Goal: Task Accomplishment & Management: Use online tool/utility

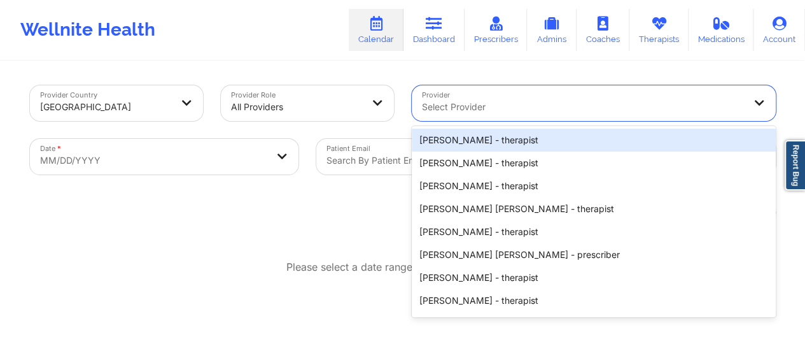
click at [492, 106] on div at bounding box center [583, 106] width 322 height 15
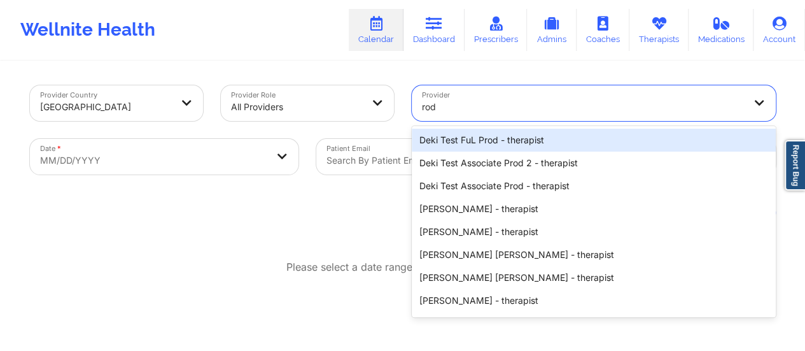
type input "rodn"
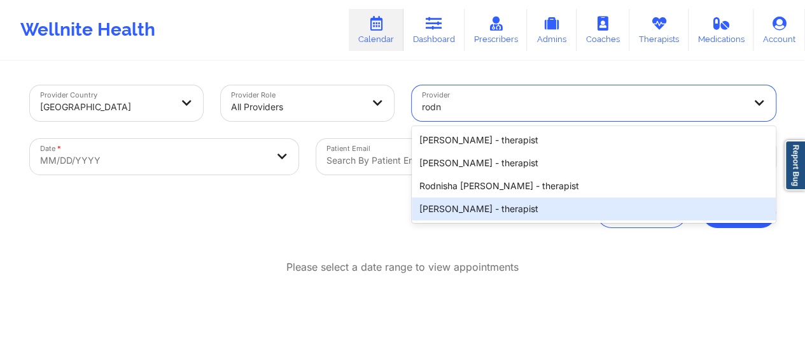
click at [484, 218] on div "[PERSON_NAME] - therapist" at bounding box center [594, 208] width 364 height 23
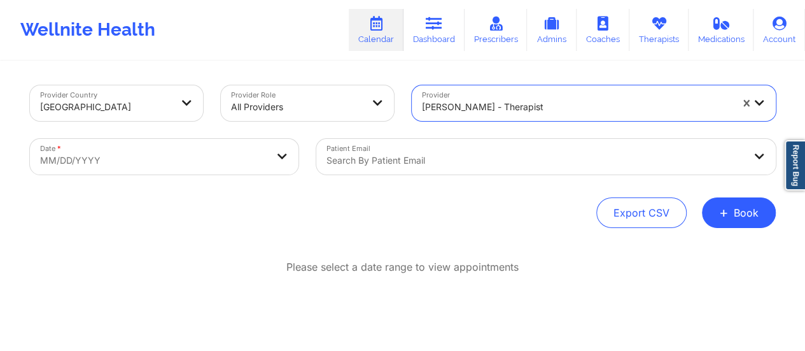
click at [218, 155] on body "Wellnite Health Calendar Dashboard Prescribers Admins Coaches Therapists Medica…" at bounding box center [402, 175] width 805 height 351
select select "2025-8"
select select "2025-9"
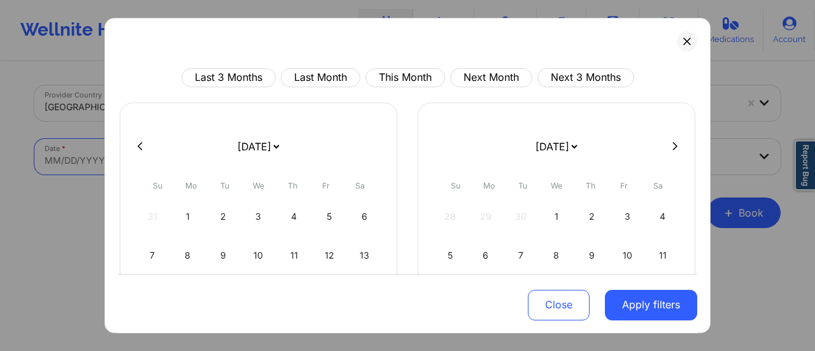
click at [248, 152] on select "[DATE] [DATE] [DATE] [DATE] [DATE] [DATE] [DATE] [DATE] [DATE] [DATE] [DATE] [D…" at bounding box center [258, 147] width 46 height 36
select select "2025-9"
select select "2025-10"
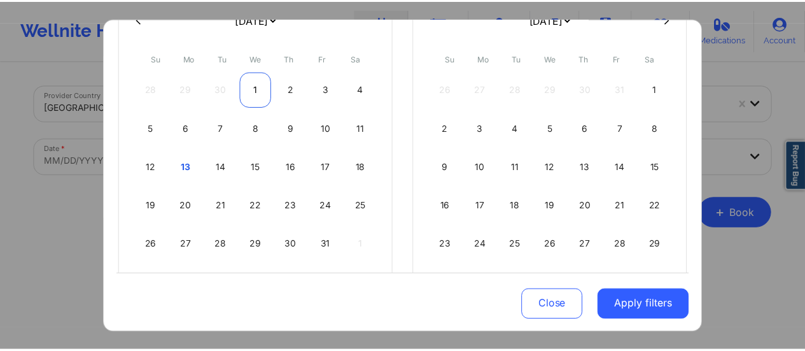
scroll to position [130, 0]
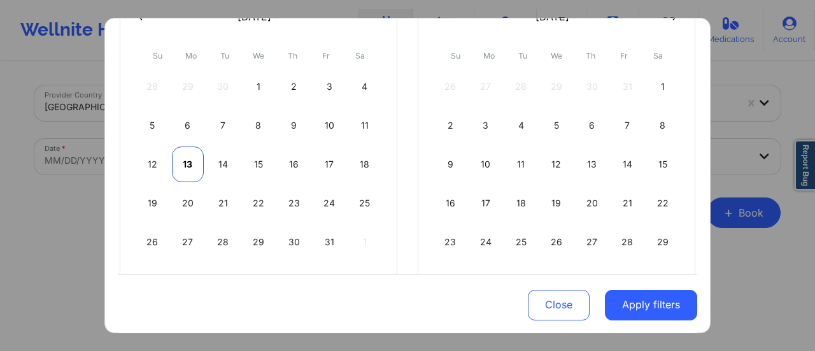
click at [186, 162] on div "13" at bounding box center [188, 164] width 32 height 36
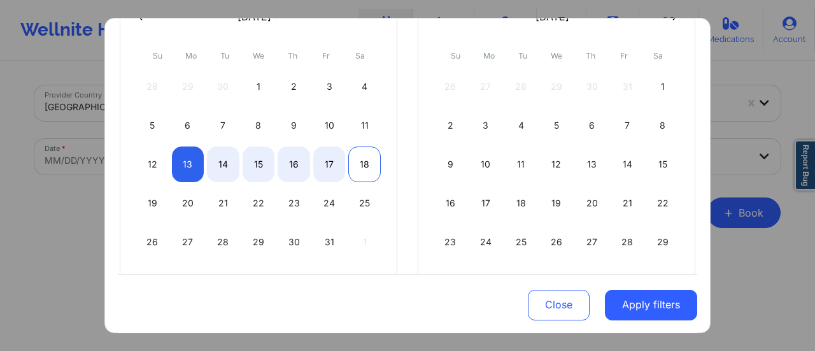
select select "2025-9"
select select "2025-10"
click at [360, 160] on div "18" at bounding box center [364, 164] width 32 height 36
select select "2025-9"
select select "2025-10"
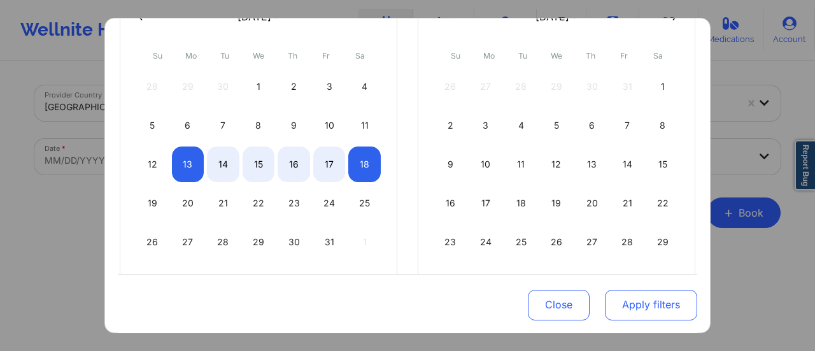
click at [631, 297] on button "Apply filters" at bounding box center [651, 304] width 92 height 31
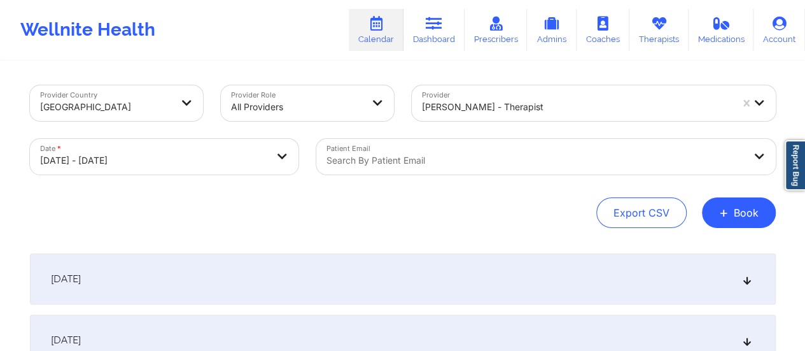
click at [264, 262] on div "[DATE]" at bounding box center [403, 278] width 746 height 51
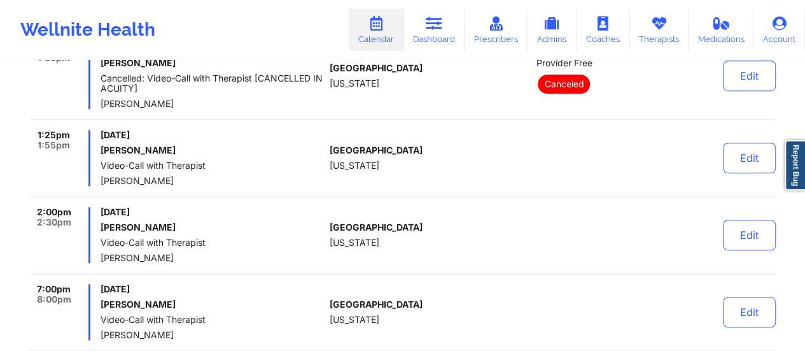
scroll to position [426, 0]
click at [747, 163] on button "Edit" at bounding box center [749, 157] width 53 height 31
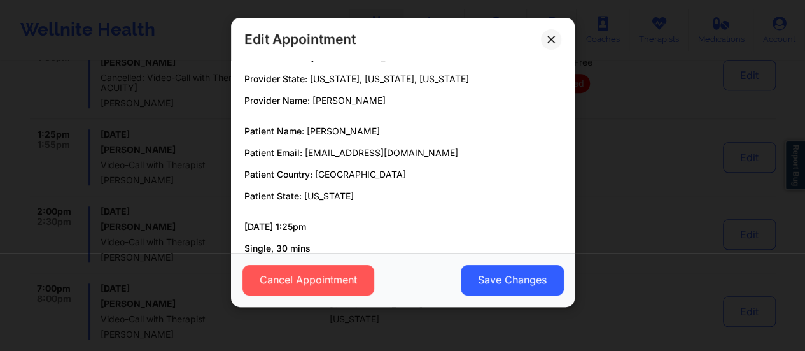
scroll to position [24, 0]
click at [556, 39] on button at bounding box center [551, 39] width 20 height 20
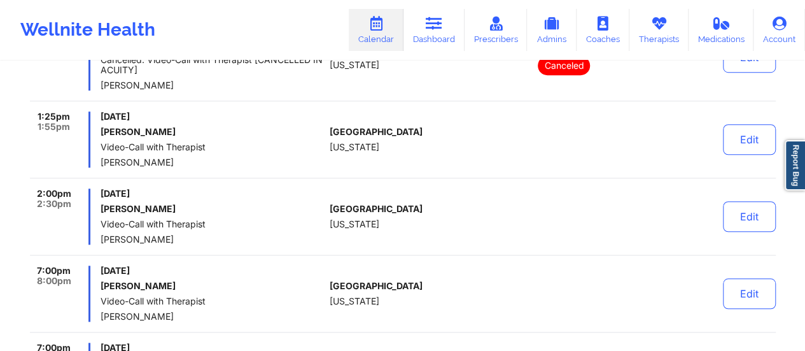
scroll to position [447, 0]
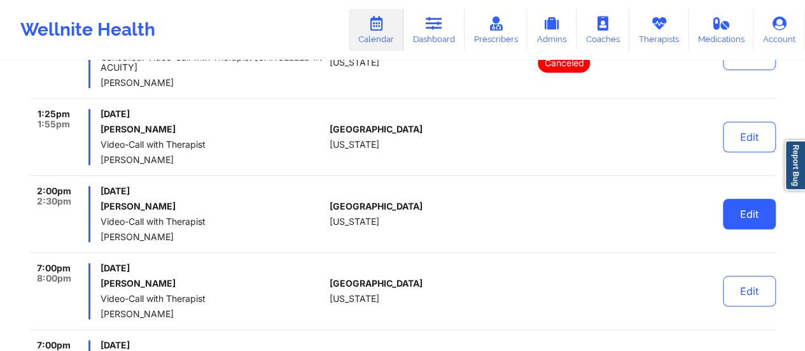
click at [749, 217] on button "Edit" at bounding box center [749, 214] width 53 height 31
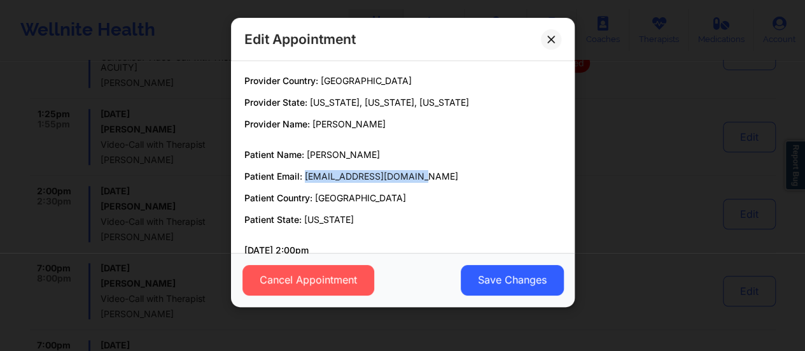
drag, startPoint x: 416, startPoint y: 177, endPoint x: 303, endPoint y: 176, distance: 113.3
click at [303, 176] on p "Patient Email: terylglover69@gmail.com" at bounding box center [402, 176] width 317 height 13
copy span "[EMAIL_ADDRESS][DOMAIN_NAME]"
click at [552, 40] on icon at bounding box center [550, 39] width 7 height 7
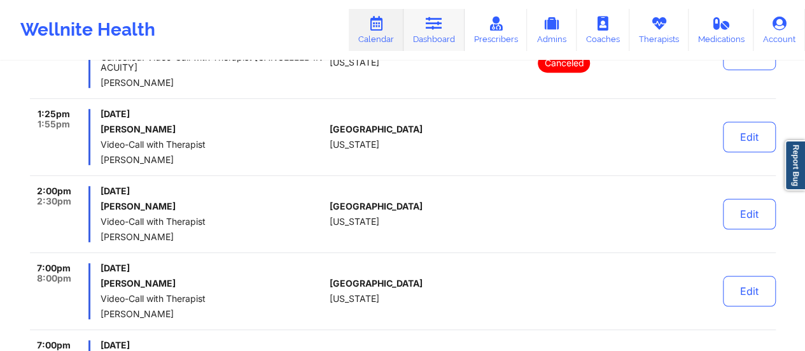
click at [437, 35] on link "Dashboard" at bounding box center [434, 30] width 61 height 42
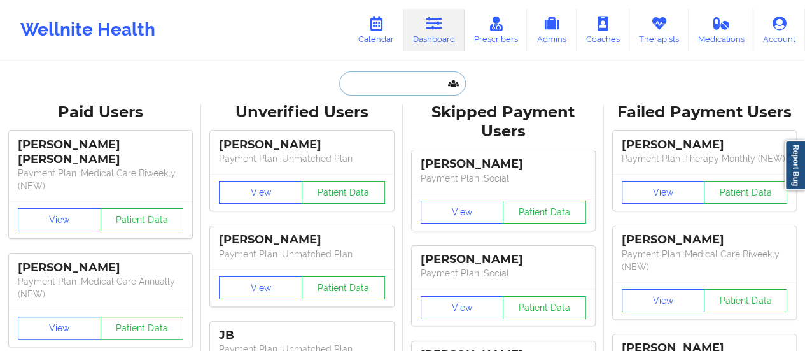
click at [406, 74] on input "text" at bounding box center [402, 83] width 126 height 24
paste input "[EMAIL_ADDRESS][DOMAIN_NAME]"
type input "[EMAIL_ADDRESS][DOMAIN_NAME]"
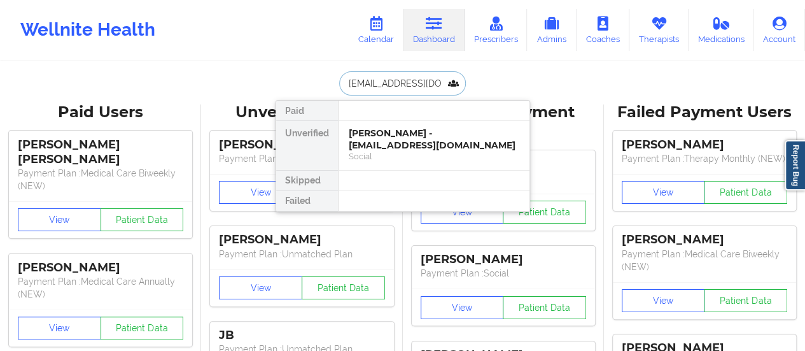
scroll to position [0, 3]
click at [404, 142] on div "[PERSON_NAME] - [EMAIL_ADDRESS][DOMAIN_NAME]" at bounding box center [434, 139] width 171 height 24
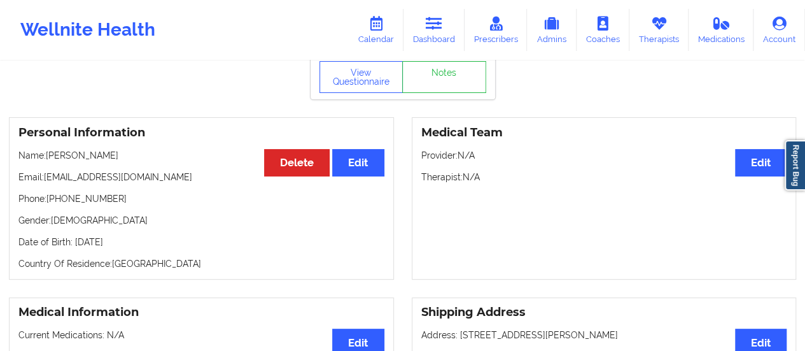
scroll to position [55, 0]
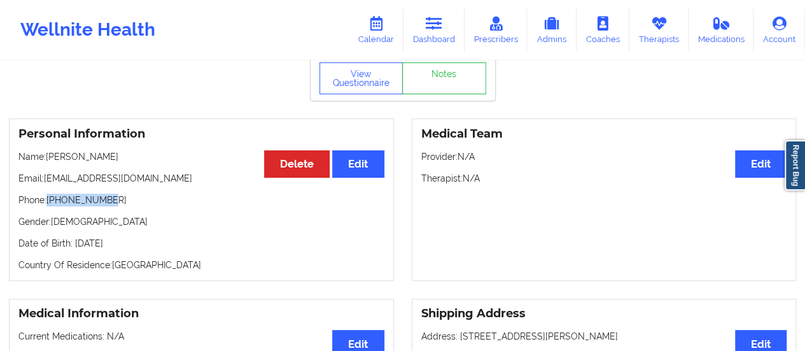
drag, startPoint x: 112, startPoint y: 206, endPoint x: 50, endPoint y: 203, distance: 62.4
click at [50, 203] on p "Phone: +14193291752" at bounding box center [201, 199] width 366 height 13
copy p "[PHONE_NUMBER]"
click at [377, 26] on icon at bounding box center [376, 24] width 17 height 14
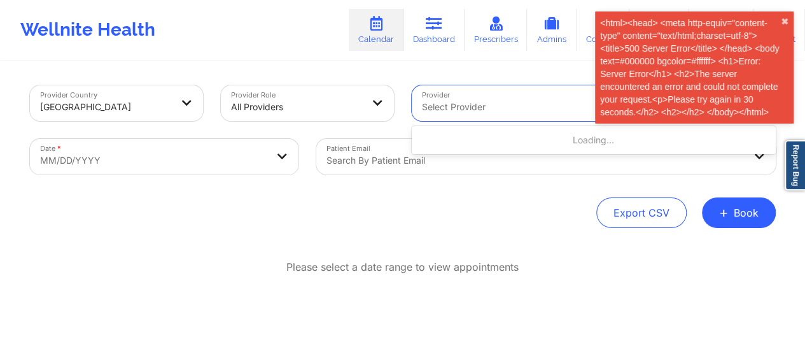
click at [468, 106] on div at bounding box center [570, 106] width 297 height 15
click at [433, 27] on icon at bounding box center [434, 24] width 17 height 14
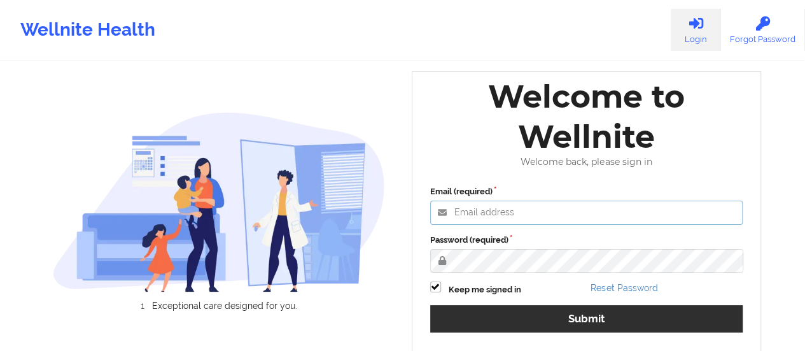
type input "afrancis@wellnite.com"
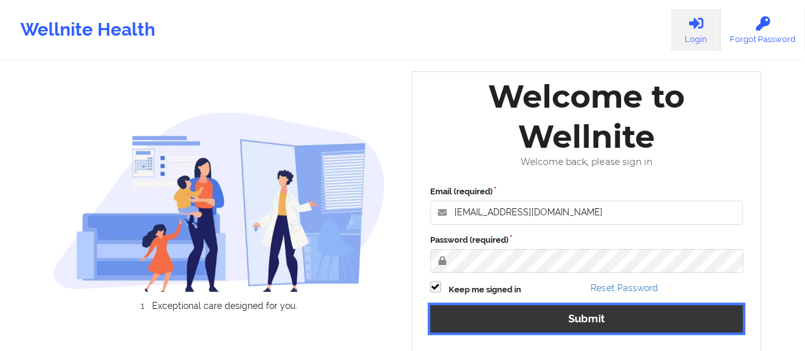
click at [529, 311] on button "Submit" at bounding box center [586, 318] width 313 height 27
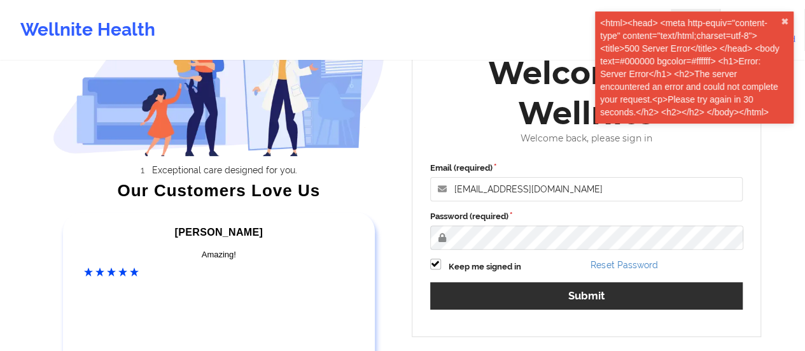
scroll to position [104, 0]
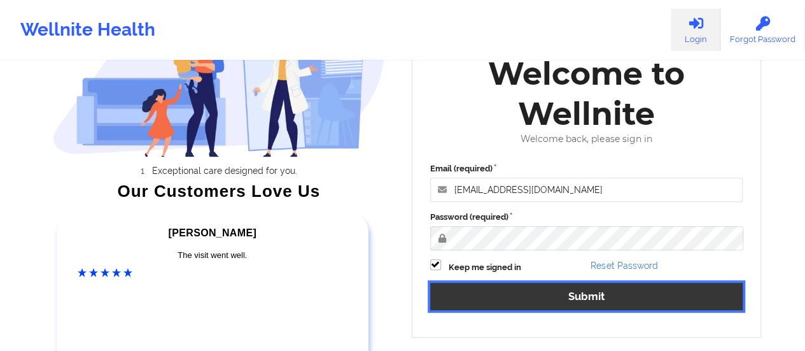
click at [633, 290] on button "Submit" at bounding box center [586, 296] width 313 height 27
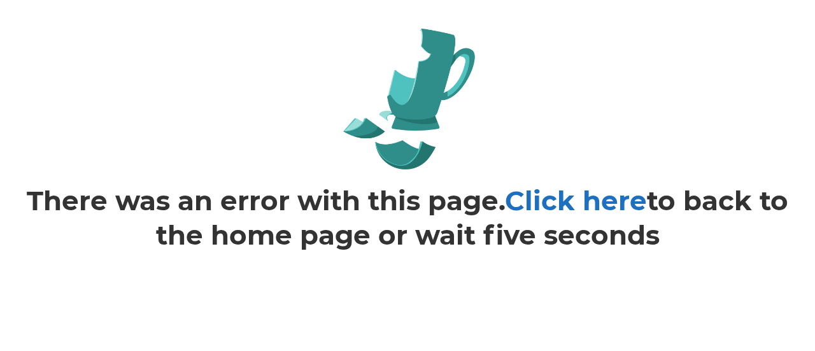
click at [584, 195] on link "Click here" at bounding box center [576, 200] width 142 height 33
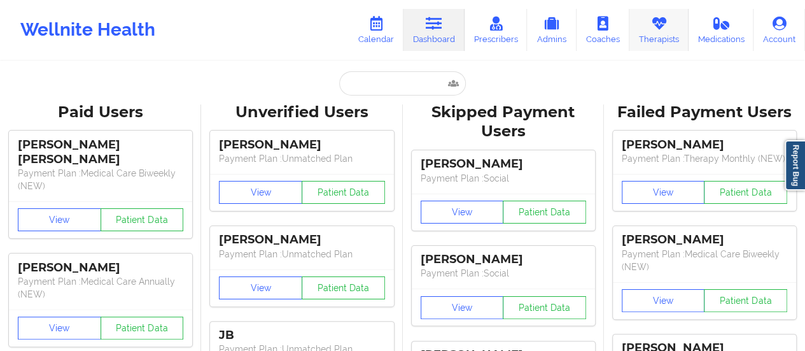
click at [661, 21] on icon at bounding box center [658, 24] width 17 height 14
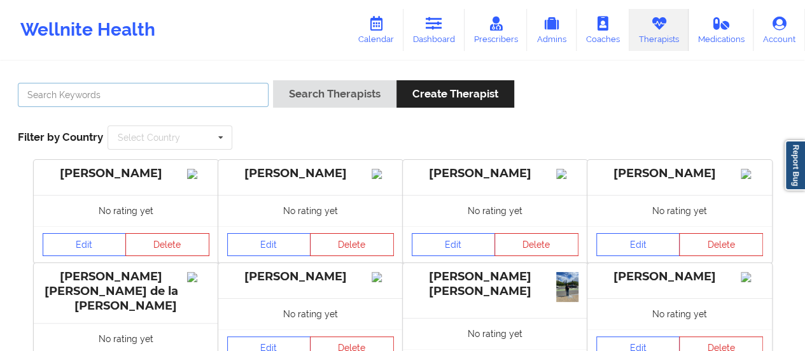
click at [219, 86] on input "text" at bounding box center [143, 95] width 251 height 24
type input "aquarius cox"
click at [273, 80] on button "Search Therapists" at bounding box center [334, 93] width 123 height 27
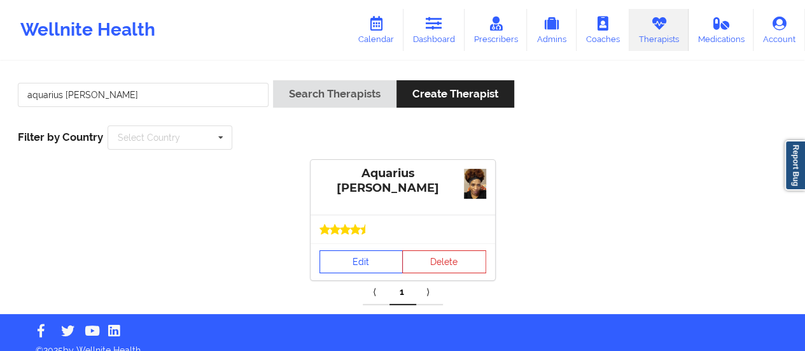
drag, startPoint x: 362, startPoint y: 245, endPoint x: 361, endPoint y: 261, distance: 15.9
click at [361, 261] on div "Edit Delete" at bounding box center [403, 261] width 185 height 37
click at [361, 261] on link "Edit" at bounding box center [362, 261] width 84 height 23
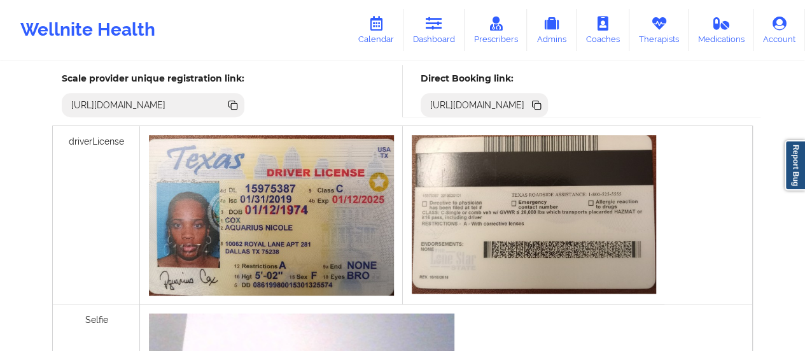
scroll to position [376, 0]
click at [544, 99] on icon at bounding box center [537, 106] width 14 height 14
click at [430, 28] on icon at bounding box center [434, 24] width 17 height 14
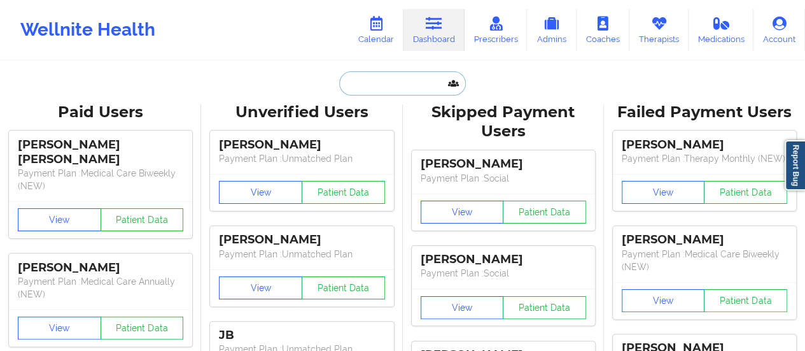
click at [405, 83] on input "text" at bounding box center [402, 83] width 126 height 24
paste input "madisonray006@gmail.com"
type input "[EMAIL_ADDRESS][DOMAIN_NAME]"
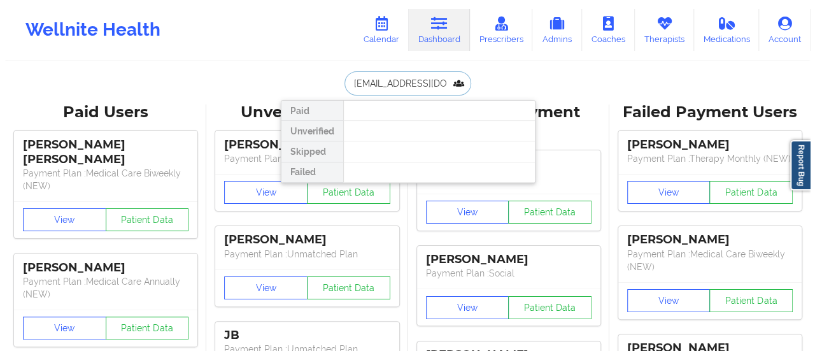
scroll to position [0, 12]
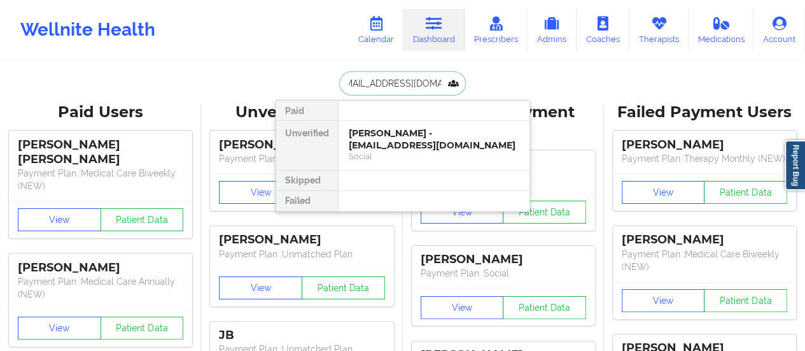
click at [406, 132] on div "Madison Ray - madisonray006@gmail.com" at bounding box center [434, 139] width 171 height 24
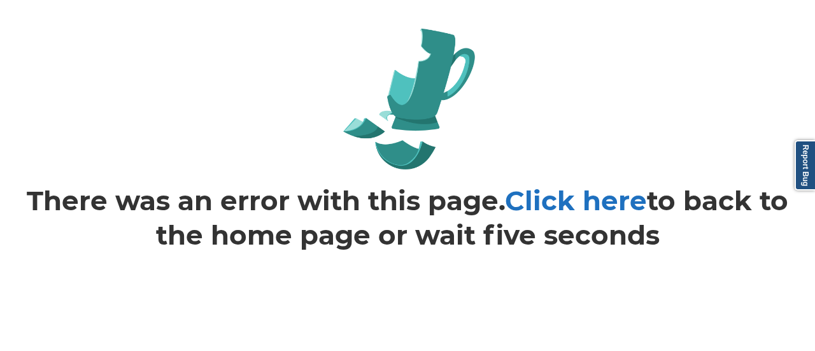
click at [610, 193] on link "Click here" at bounding box center [576, 200] width 142 height 33
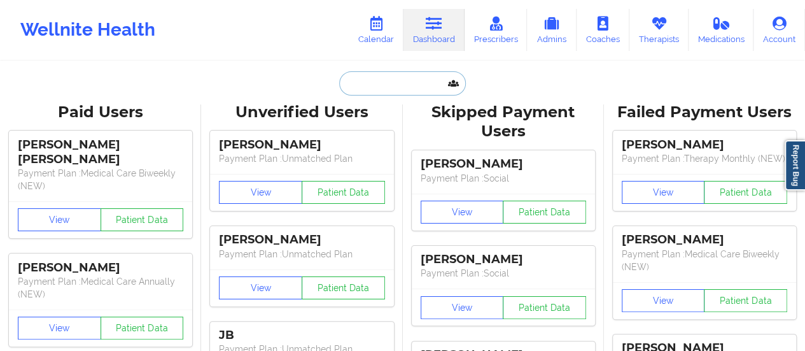
click at [386, 74] on input "text" at bounding box center [402, 83] width 126 height 24
paste input "madisonray006@gmail.com"
type input "madisonray006@gmail.com"
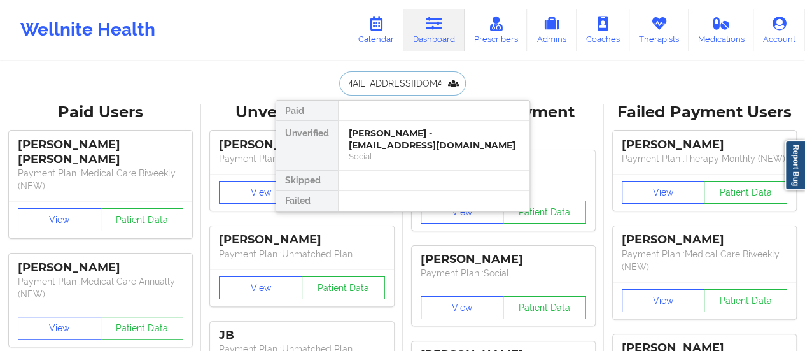
click at [391, 133] on div "Madison Ray - madisonray006@gmail.com" at bounding box center [434, 139] width 171 height 24
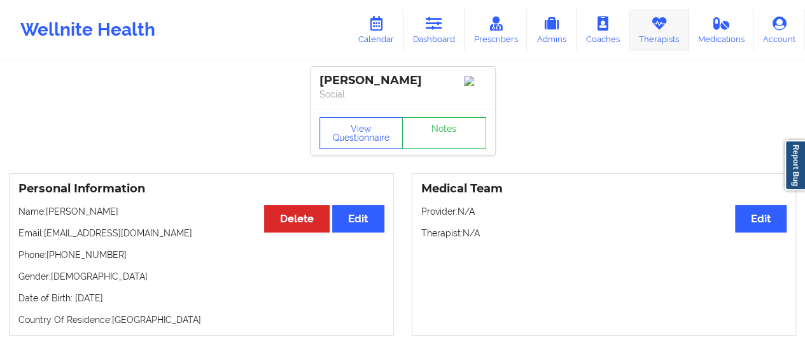
click at [647, 27] on link "Therapists" at bounding box center [658, 30] width 59 height 42
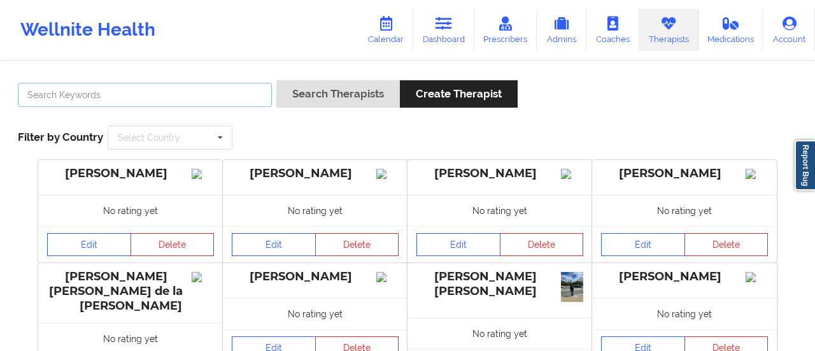
click at [255, 87] on input "text" at bounding box center [145, 95] width 254 height 24
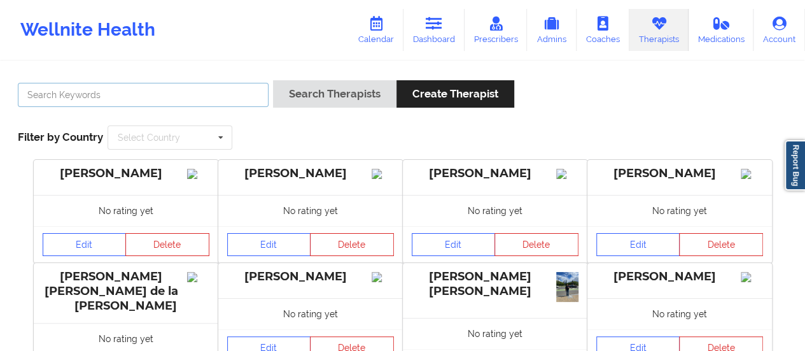
paste input "Shannon Pfeifle"
type input "Shannon Pfeifle"
click at [273, 80] on button "Search Therapists" at bounding box center [334, 93] width 123 height 27
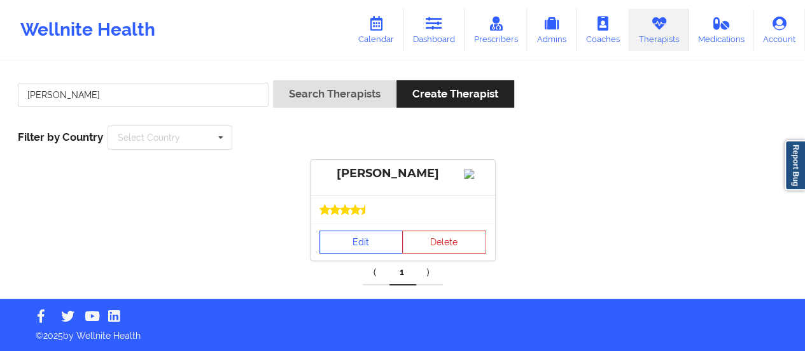
click at [331, 253] on link "Edit" at bounding box center [362, 241] width 84 height 23
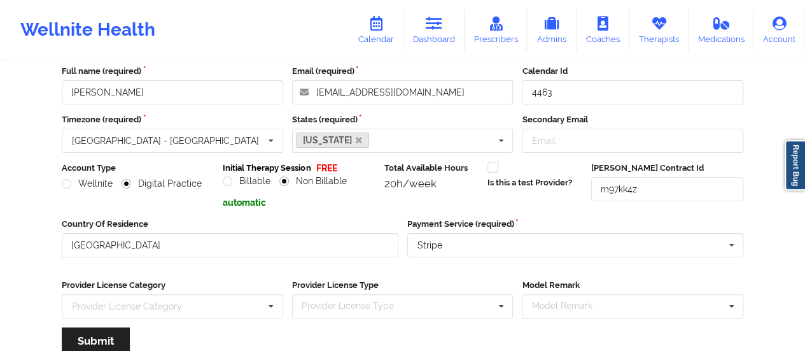
scroll to position [229, 0]
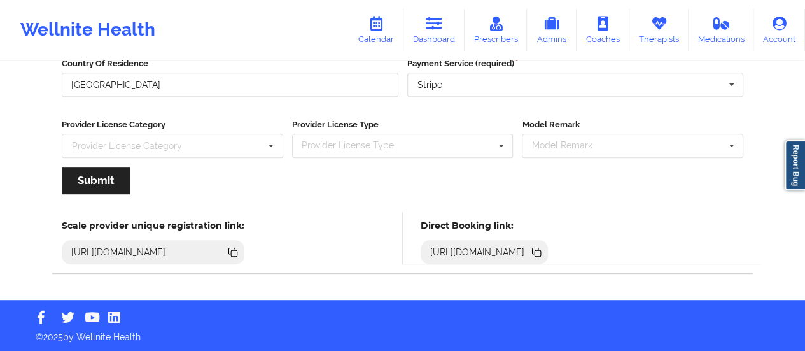
click at [541, 251] on icon at bounding box center [538, 253] width 6 height 6
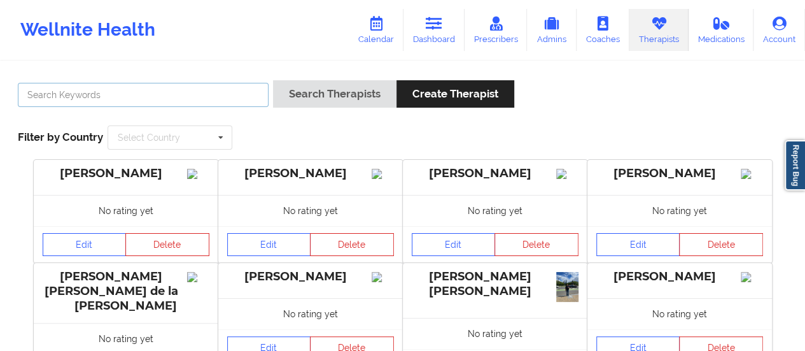
click at [210, 97] on input "text" at bounding box center [143, 95] width 251 height 24
type input "Quisha Mo"
click at [273, 80] on button "Search Therapists" at bounding box center [334, 93] width 123 height 27
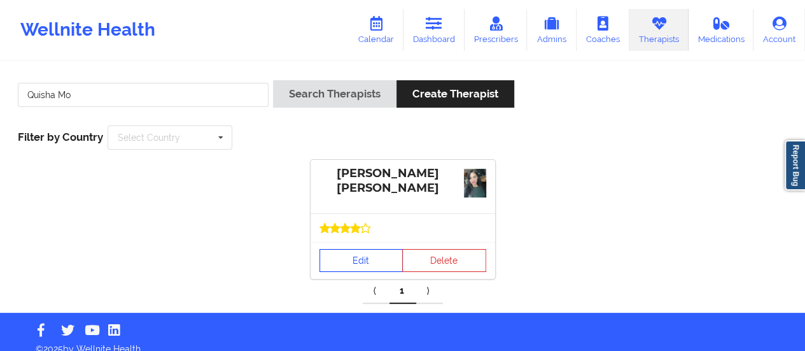
click at [355, 250] on link "Edit" at bounding box center [362, 260] width 84 height 23
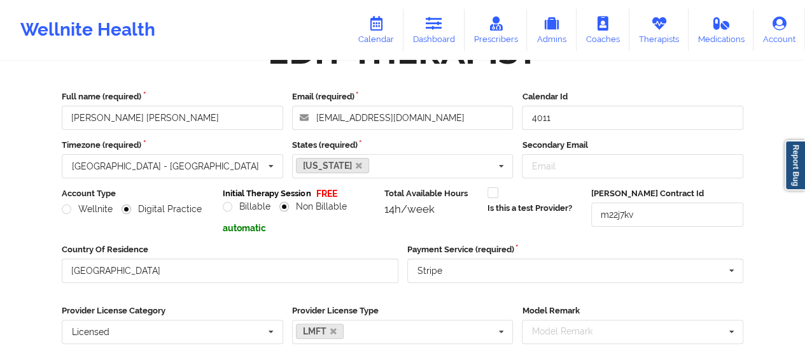
scroll to position [290, 0]
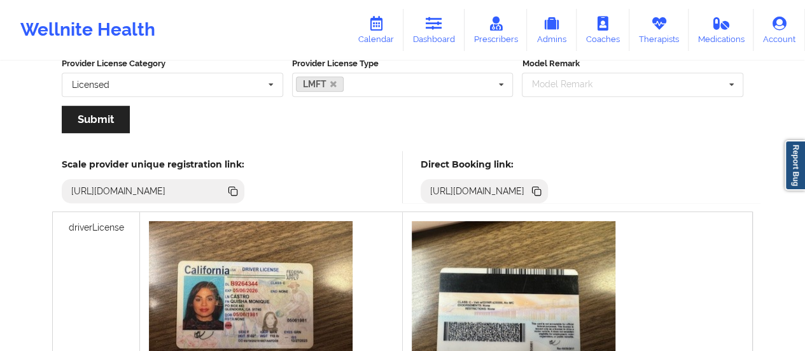
click at [539, 187] on icon at bounding box center [536, 189] width 6 height 6
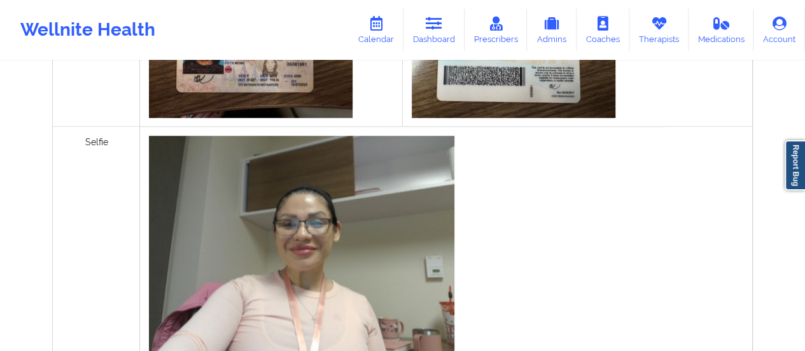
scroll to position [647, 0]
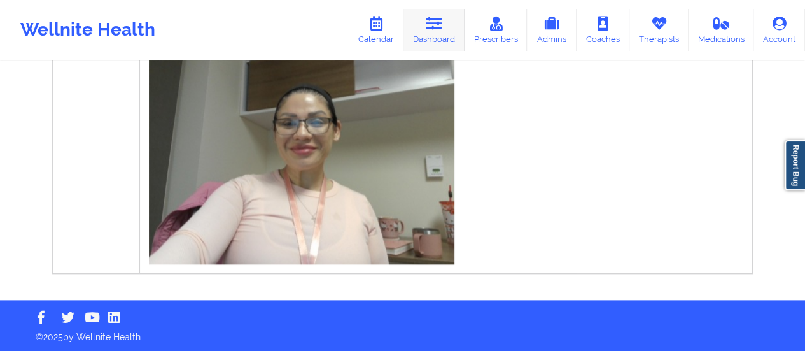
click at [446, 32] on link "Dashboard" at bounding box center [434, 30] width 61 height 42
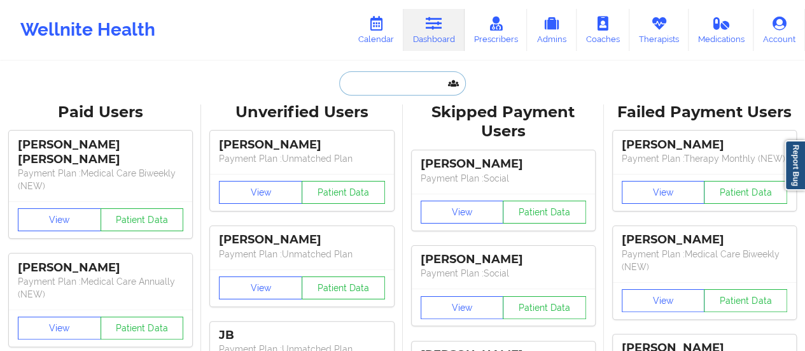
click at [425, 87] on input "text" at bounding box center [402, 83] width 126 height 24
paste input "[EMAIL_ADDRESS][DOMAIN_NAME]"
type input "[EMAIL_ADDRESS][DOMAIN_NAME]"
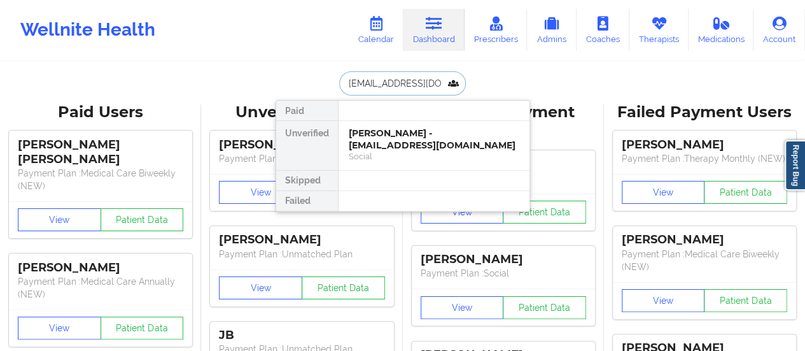
scroll to position [0, 12]
click at [396, 150] on div "Madison Ray - madisonray006@gmail.com" at bounding box center [434, 139] width 171 height 24
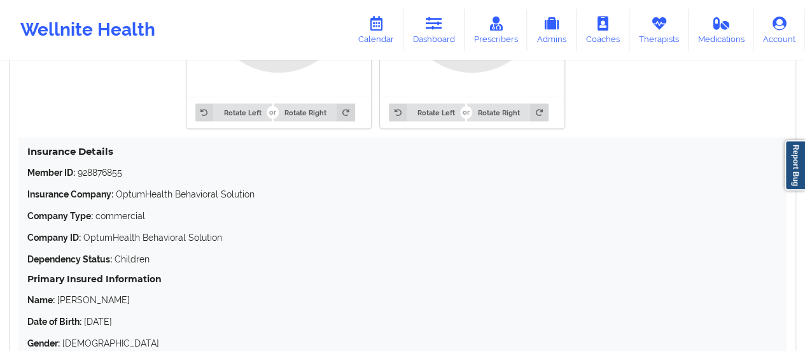
scroll to position [1123, 0]
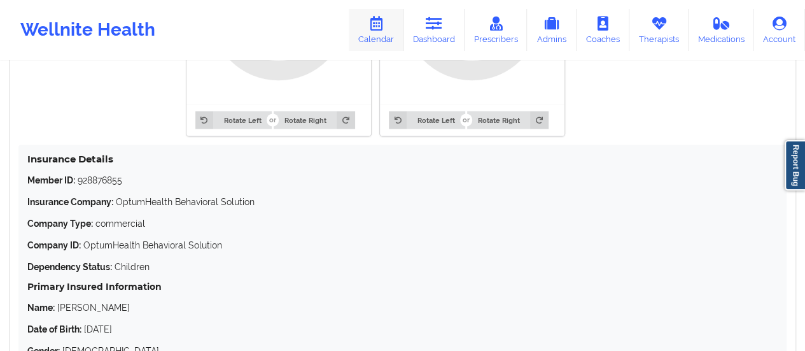
click at [373, 34] on link "Calendar" at bounding box center [376, 30] width 55 height 42
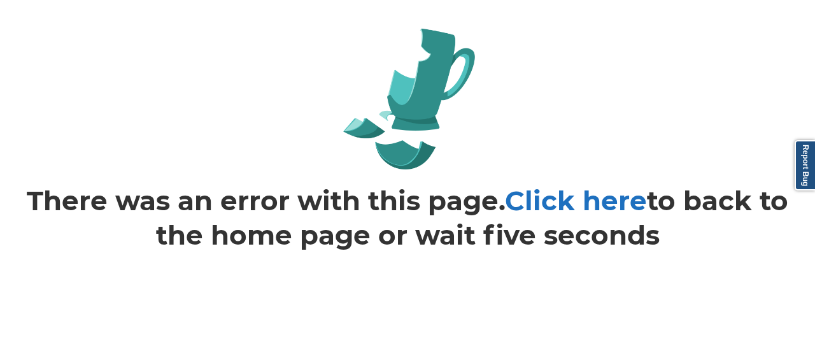
click at [591, 211] on link "Click here" at bounding box center [576, 200] width 142 height 33
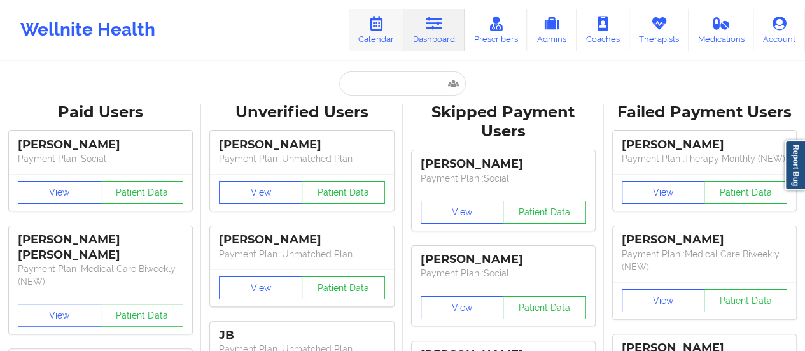
click at [364, 34] on link "Calendar" at bounding box center [376, 30] width 55 height 42
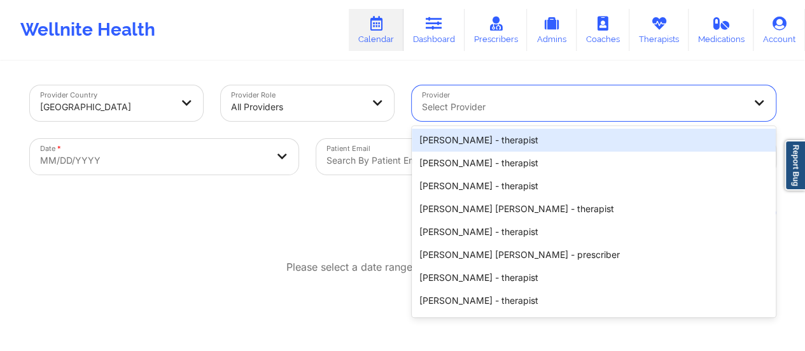
click at [448, 99] on div at bounding box center [583, 106] width 322 height 15
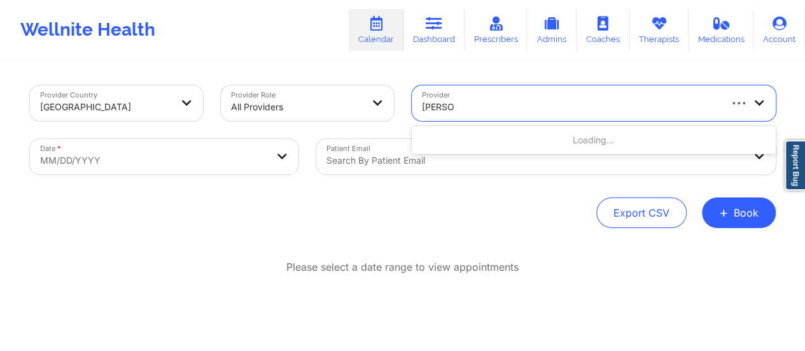
type input "[PERSON_NAME]"
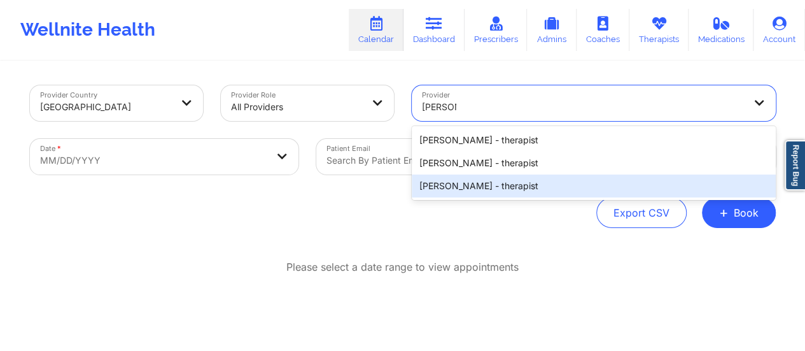
click at [484, 186] on div "[PERSON_NAME] - therapist" at bounding box center [594, 185] width 364 height 23
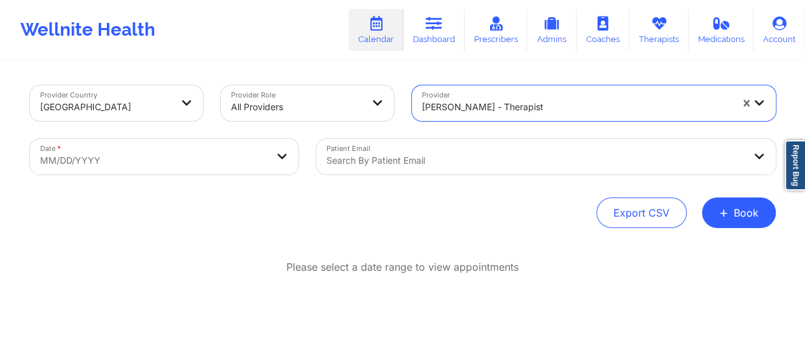
click at [216, 156] on body "Wellnite Health Calendar Dashboard Prescribers Admins Coaches Therapists Medica…" at bounding box center [402, 175] width 805 height 351
select select "2025-8"
select select "2025-9"
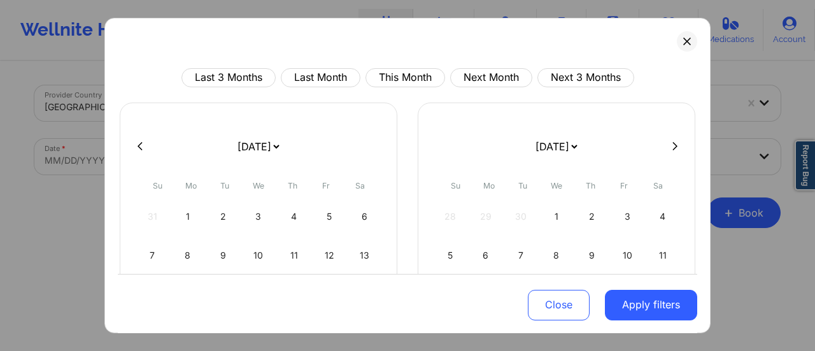
click at [258, 146] on select "[DATE] [DATE] [DATE] [DATE] [DATE] [DATE] [DATE] [DATE] [DATE] [DATE] [DATE] [D…" at bounding box center [258, 147] width 46 height 36
select select "2025-9"
select select "2025-10"
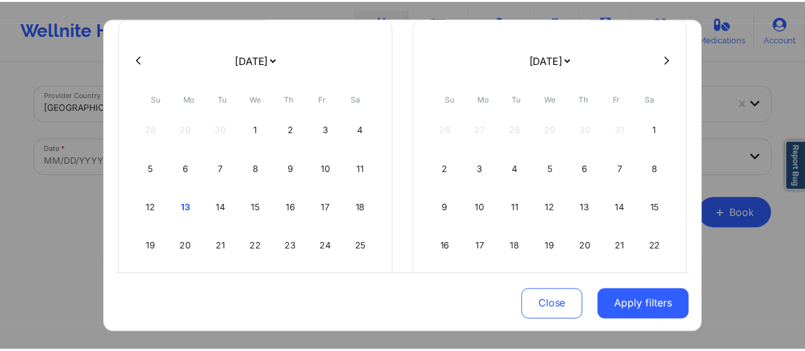
scroll to position [93, 0]
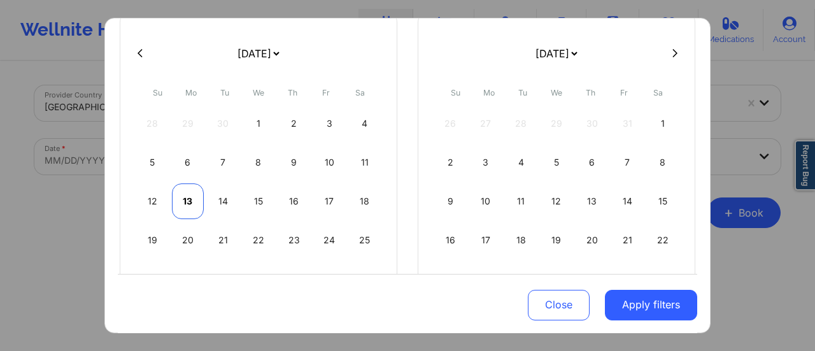
click at [177, 192] on div "13" at bounding box center [188, 201] width 32 height 36
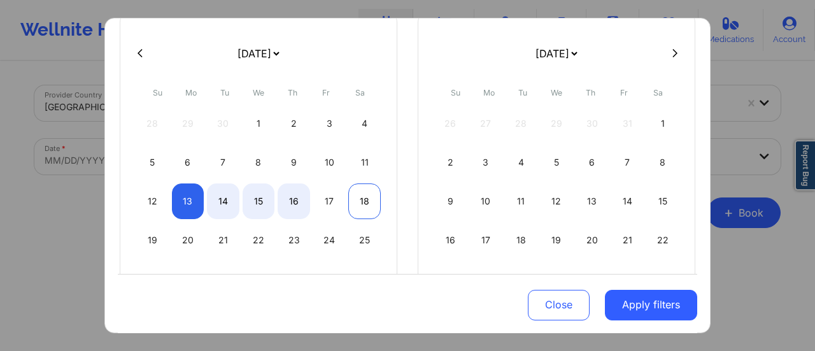
select select "2025-9"
select select "2025-10"
click at [365, 200] on div "18" at bounding box center [364, 201] width 32 height 36
select select "2025-9"
select select "2025-10"
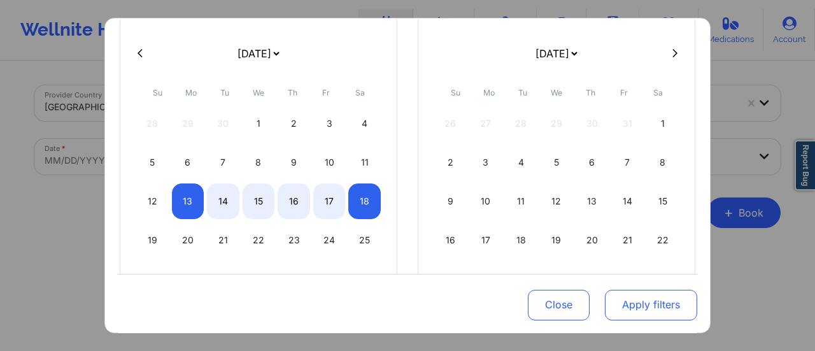
click at [613, 301] on button "Apply filters" at bounding box center [651, 304] width 92 height 31
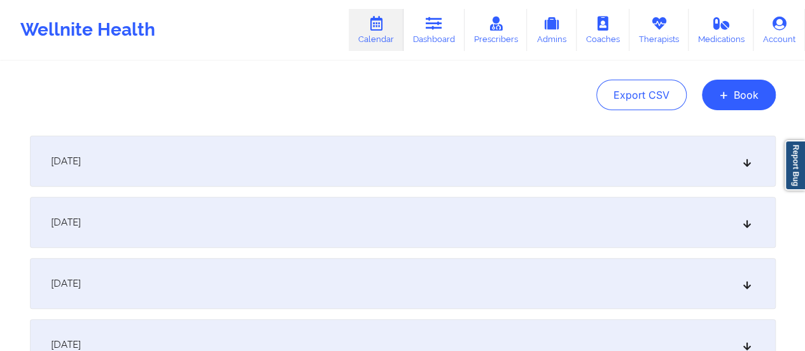
scroll to position [118, 0]
click at [230, 156] on div "[DATE]" at bounding box center [403, 160] width 746 height 51
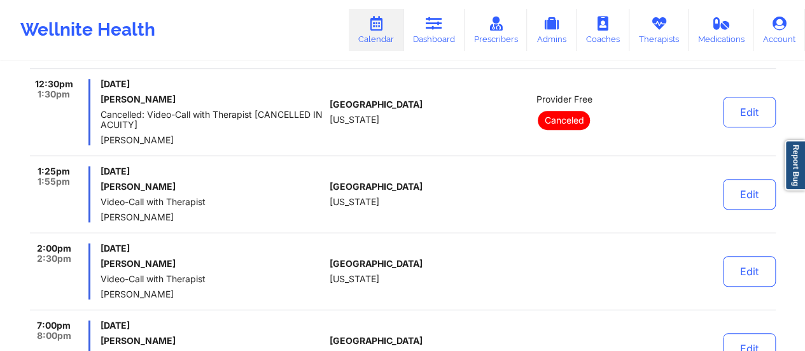
scroll to position [397, 0]
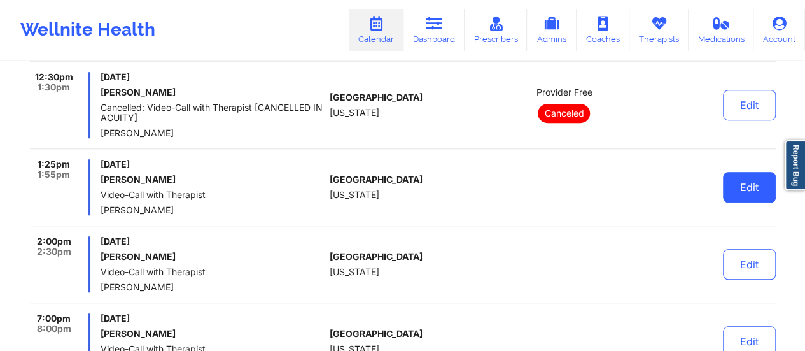
click at [751, 193] on button "Edit" at bounding box center [749, 187] width 53 height 31
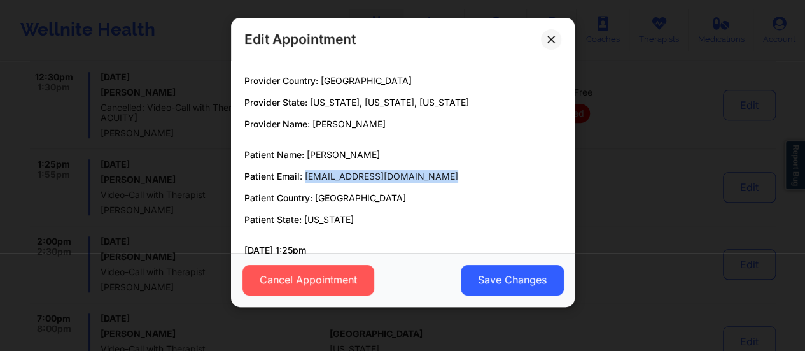
drag, startPoint x: 460, startPoint y: 174, endPoint x: 304, endPoint y: 177, distance: 156.0
click at [304, 177] on p "Patient Email: [EMAIL_ADDRESS][DOMAIN_NAME]" at bounding box center [402, 176] width 317 height 13
copy span "[EMAIL_ADDRESS][DOMAIN_NAME]"
drag, startPoint x: 375, startPoint y: 155, endPoint x: 307, endPoint y: 152, distance: 67.5
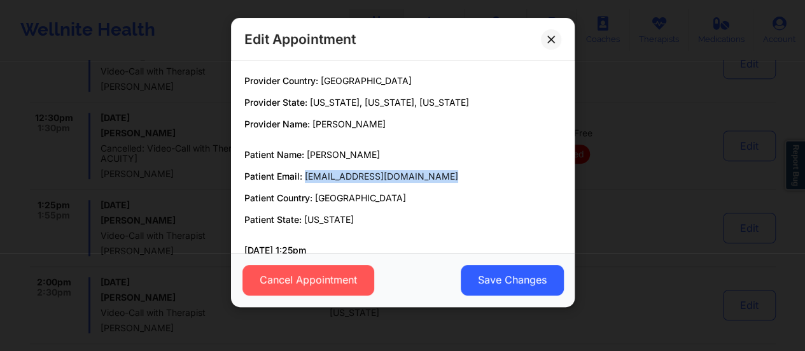
click at [307, 152] on span "[PERSON_NAME]" at bounding box center [343, 154] width 73 height 11
drag, startPoint x: 307, startPoint y: 152, endPoint x: 372, endPoint y: 146, distance: 64.6
click at [372, 146] on div "Provider Country: [GEOGRAPHIC_DATA] Provider State: [US_STATE], [US_STATE], [US…" at bounding box center [402, 176] width 335 height 204
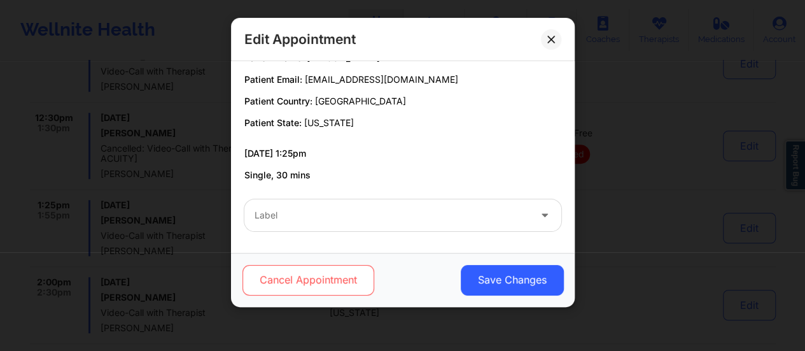
click at [314, 281] on button "Cancel Appointment" at bounding box center [308, 280] width 132 height 31
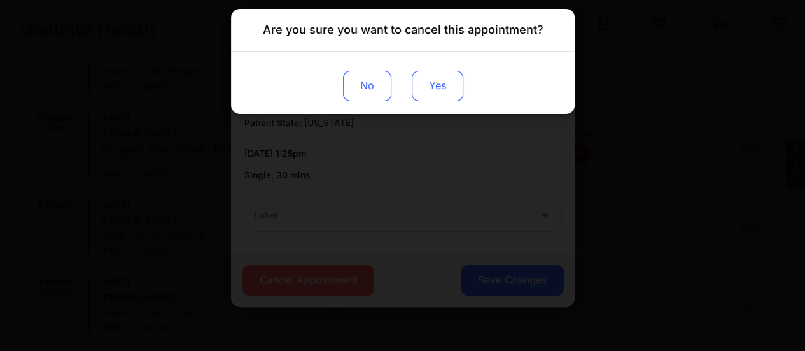
click at [439, 82] on button "Yes" at bounding box center [437, 86] width 52 height 31
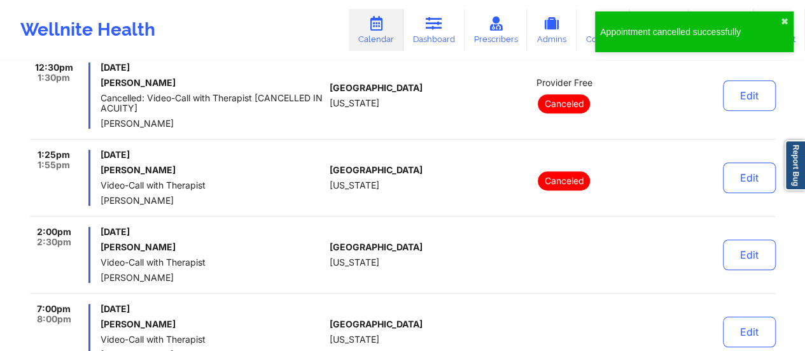
scroll to position [427, 0]
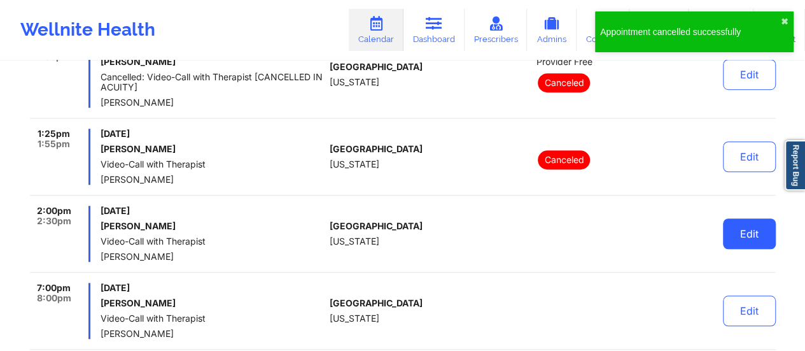
click at [735, 227] on button "Edit" at bounding box center [749, 233] width 53 height 31
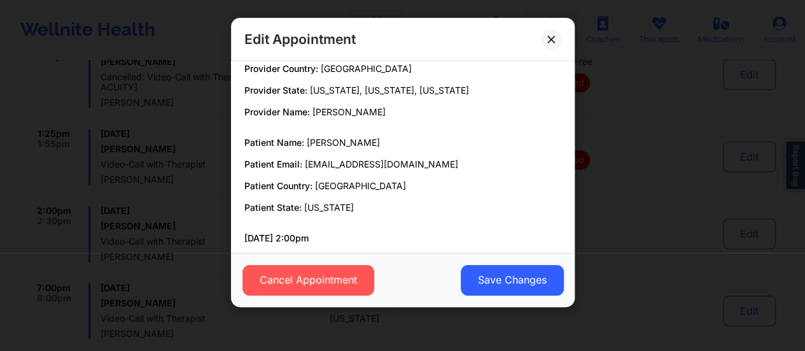
scroll to position [13, 0]
drag, startPoint x: 304, startPoint y: 160, endPoint x: 424, endPoint y: 153, distance: 119.8
click at [424, 153] on div "Patient Name: [PERSON_NAME] Patient Email: [EMAIL_ADDRESS][DOMAIN_NAME] Patient…" at bounding box center [402, 175] width 317 height 78
copy span "[EMAIL_ADDRESS][DOMAIN_NAME]"
click at [558, 36] on button at bounding box center [551, 39] width 20 height 20
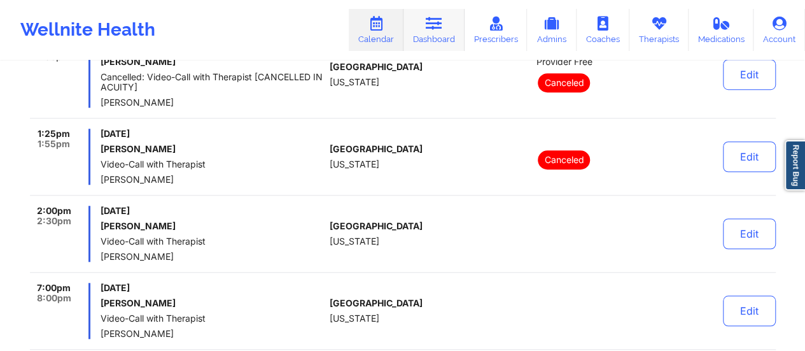
click at [428, 38] on link "Dashboard" at bounding box center [434, 30] width 61 height 42
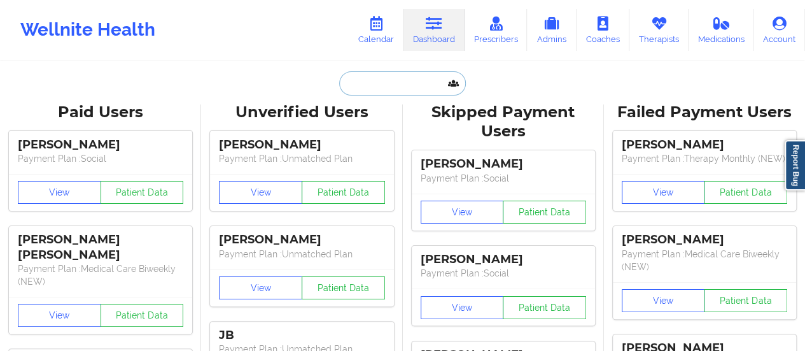
click at [397, 83] on input "text" at bounding box center [402, 83] width 126 height 24
paste input "[EMAIL_ADDRESS][DOMAIN_NAME]"
type input "[EMAIL_ADDRESS][DOMAIN_NAME]"
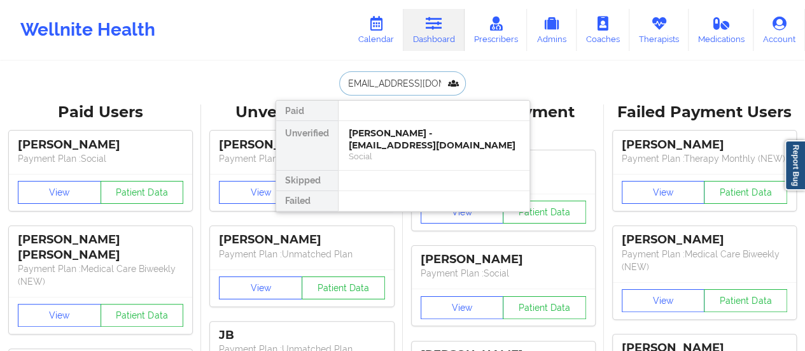
click at [410, 122] on div "[PERSON_NAME] - [EMAIL_ADDRESS][DOMAIN_NAME] Social" at bounding box center [434, 145] width 191 height 49
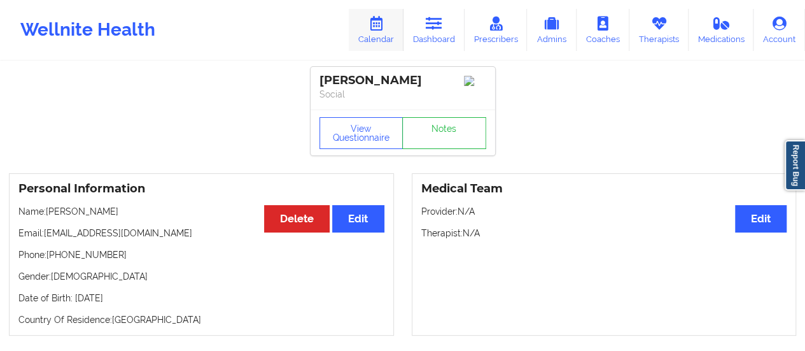
click at [389, 36] on link "Calendar" at bounding box center [376, 30] width 55 height 42
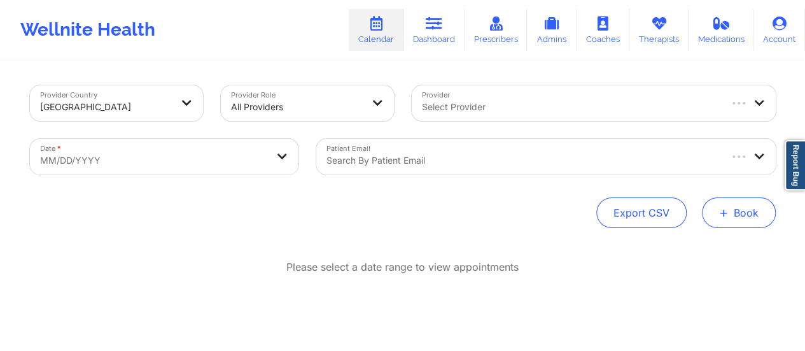
click at [724, 200] on button "+ Book" at bounding box center [739, 212] width 74 height 31
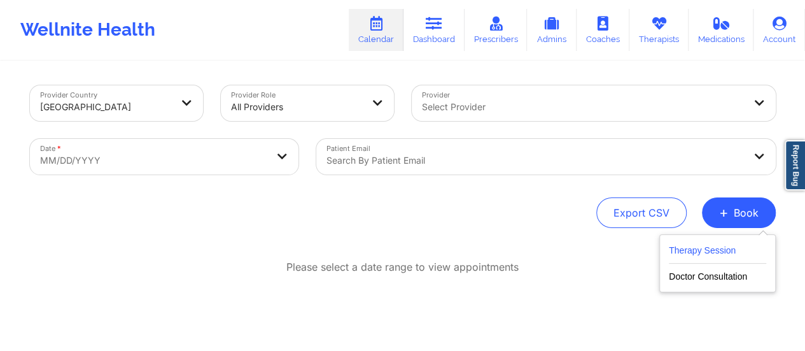
click at [671, 250] on button "Therapy Session" at bounding box center [717, 253] width 97 height 21
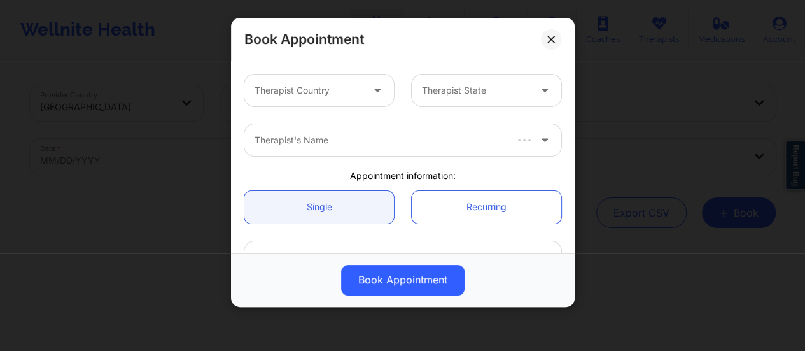
click at [368, 108] on div "Therapist Country Therapist State" at bounding box center [402, 91] width 335 height 50
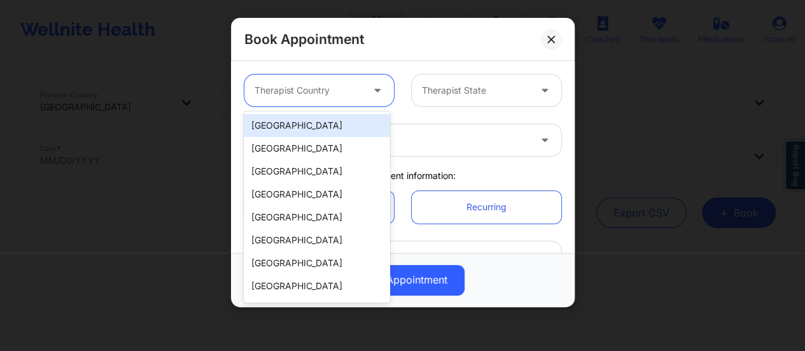
click at [358, 96] on div at bounding box center [309, 90] width 108 height 15
click at [335, 128] on div "[GEOGRAPHIC_DATA]" at bounding box center [317, 125] width 146 height 23
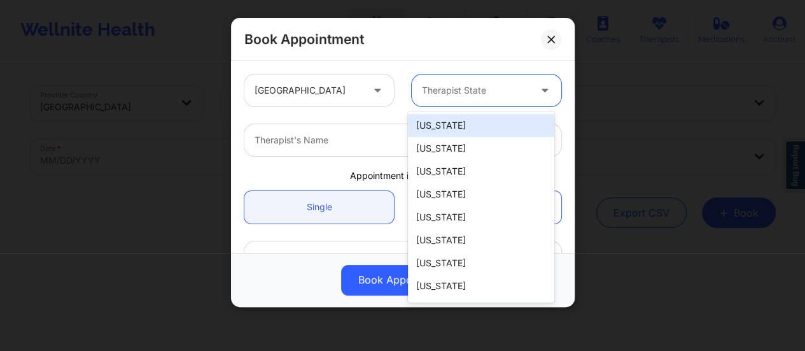
click at [446, 95] on div at bounding box center [476, 90] width 108 height 15
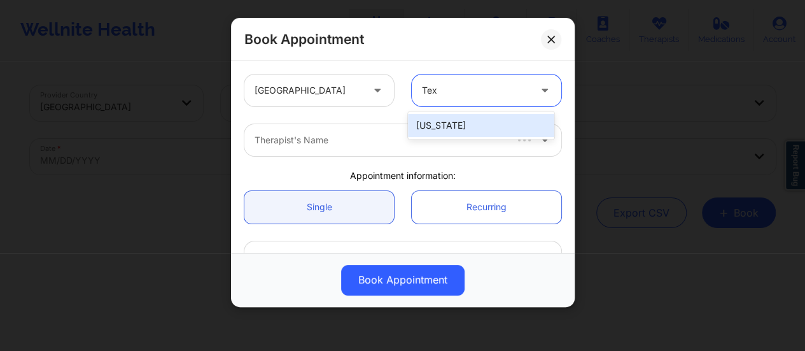
type input "Tex"
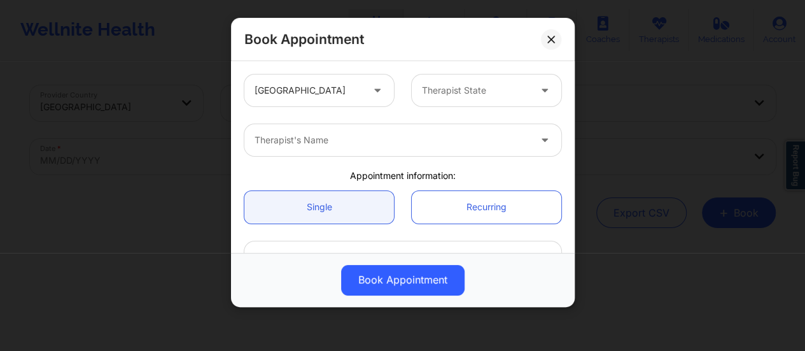
click at [446, 115] on div "United States Therapist State Therapist's Name Appointment information: Single …" at bounding box center [402, 338] width 335 height 544
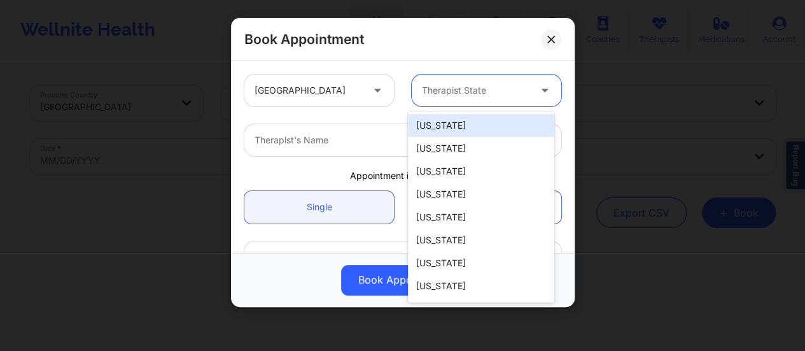
click at [439, 102] on div "Therapist State" at bounding box center [471, 90] width 119 height 32
type input "te"
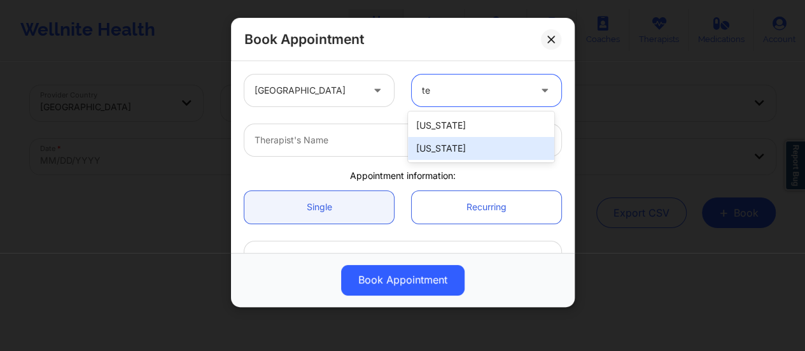
click at [438, 141] on div "[US_STATE]" at bounding box center [481, 148] width 146 height 23
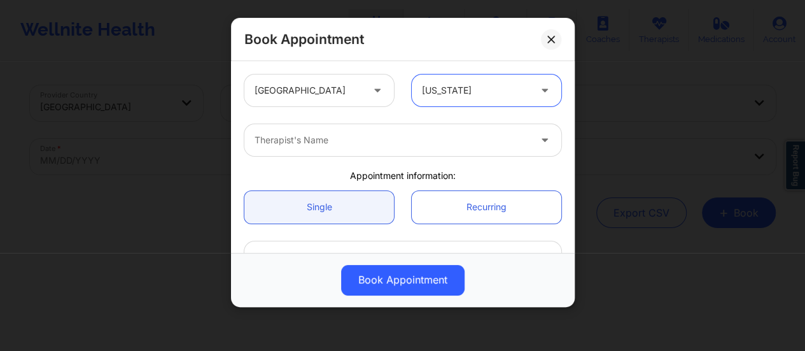
click at [390, 136] on div at bounding box center [392, 139] width 275 height 15
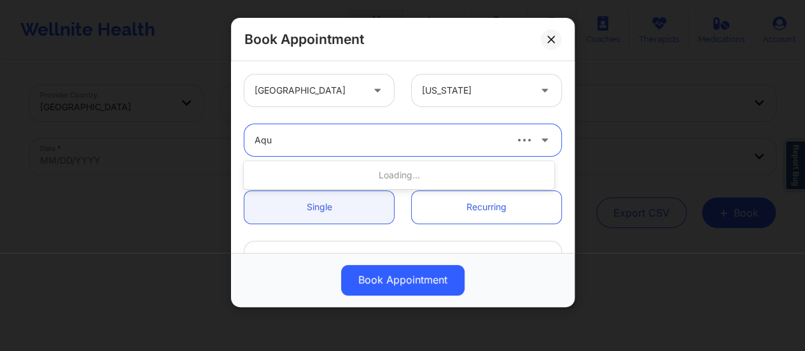
type input "Aqua"
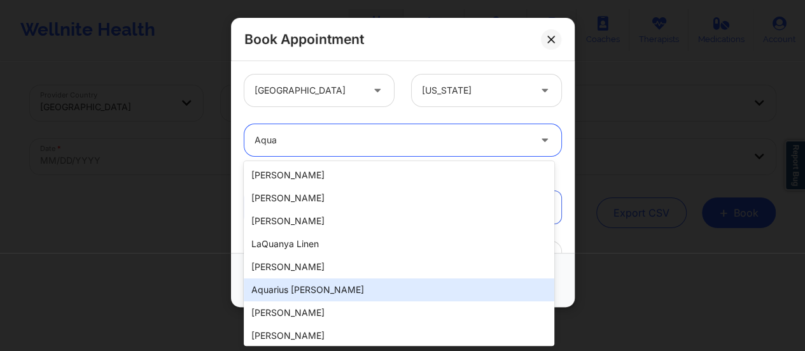
click at [348, 283] on div "Aquarius [PERSON_NAME]" at bounding box center [399, 289] width 311 height 23
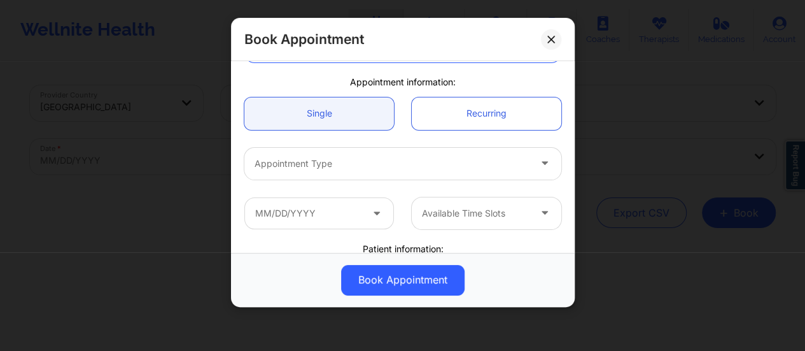
scroll to position [97, 0]
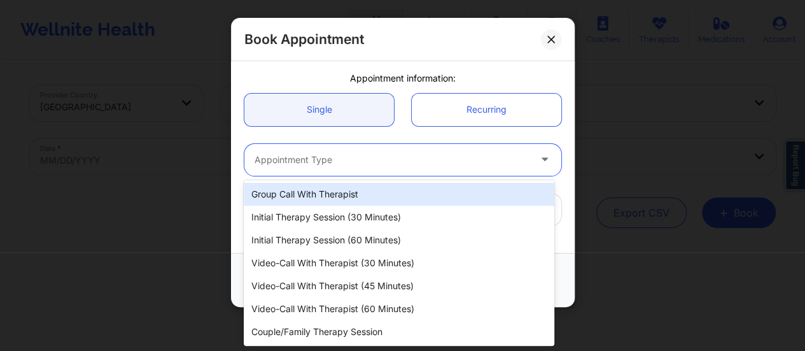
click at [365, 147] on div "Appointment Type" at bounding box center [387, 160] width 286 height 32
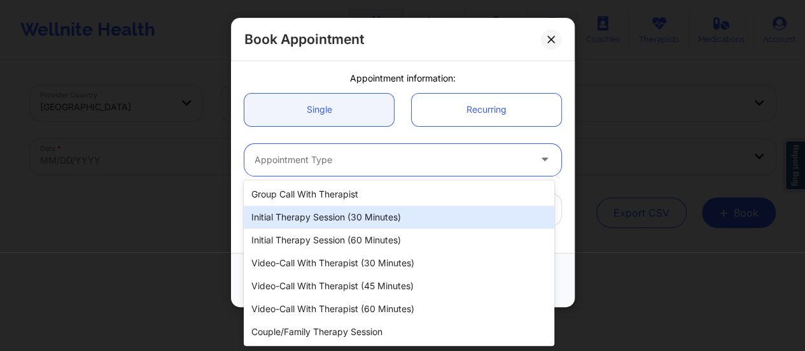
click at [367, 226] on div "Initial Therapy Session (30 minutes)" at bounding box center [399, 217] width 311 height 23
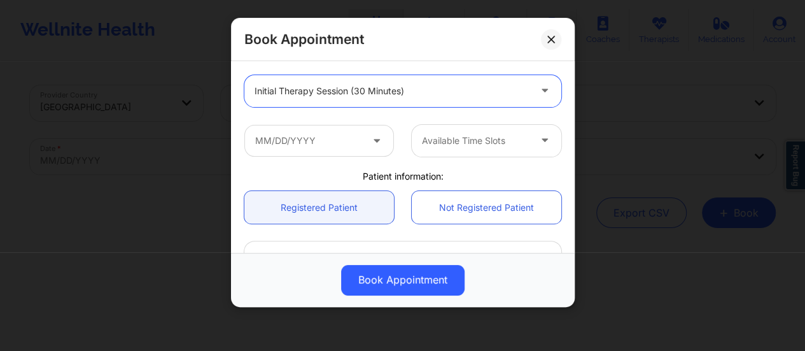
scroll to position [167, 0]
click at [328, 132] on input "text" at bounding box center [319, 140] width 150 height 32
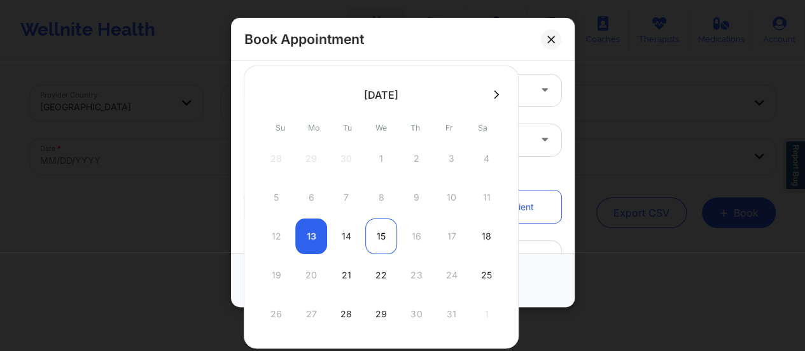
click at [372, 237] on div "15" at bounding box center [381, 236] width 32 height 36
type input "[DATE]"
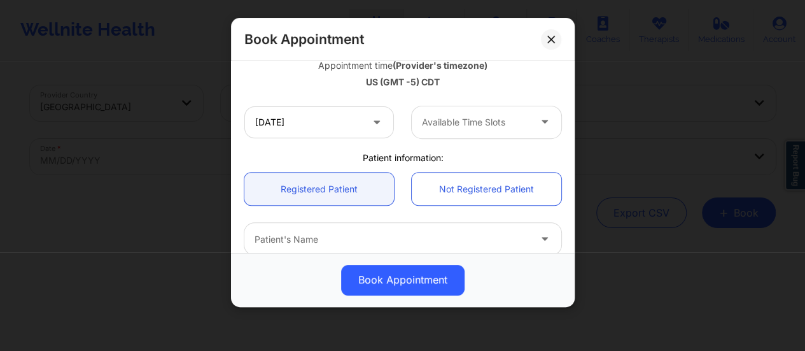
scroll to position [237, 0]
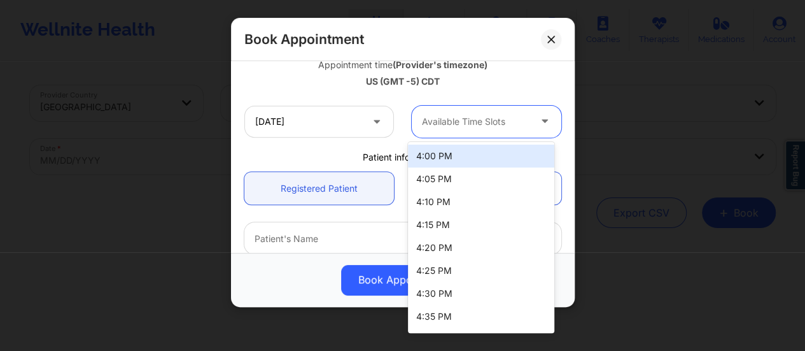
click at [481, 134] on div "Available Time Slots" at bounding box center [471, 122] width 119 height 32
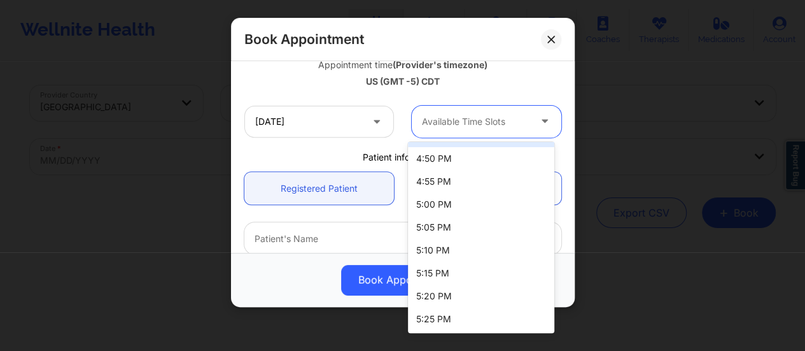
scroll to position [250, 0]
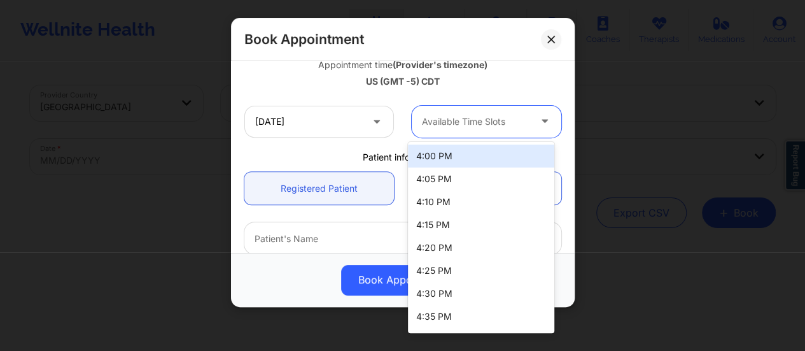
click at [453, 112] on div "Available Time Slots" at bounding box center [471, 122] width 119 height 32
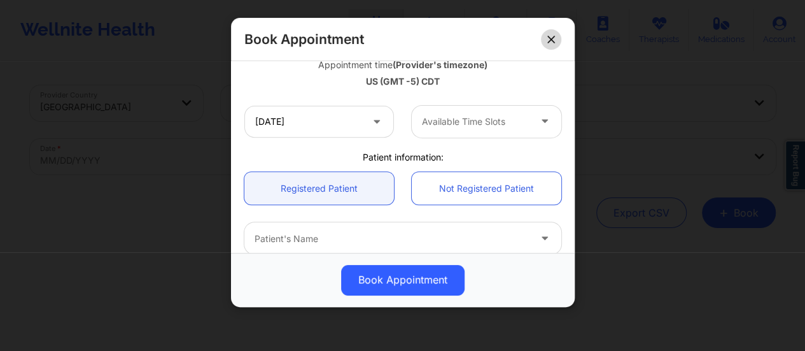
click at [550, 29] on button at bounding box center [551, 39] width 20 height 20
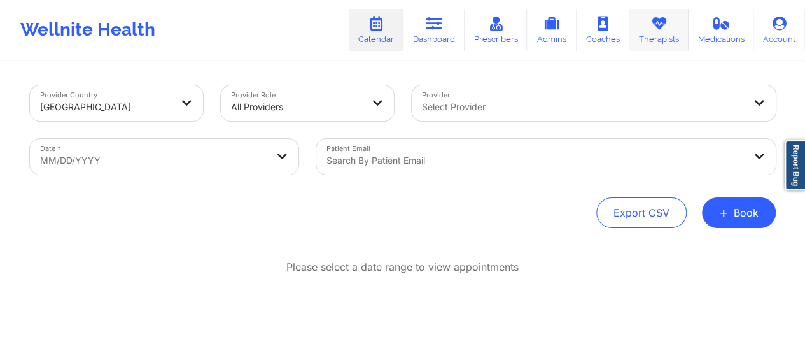
click at [653, 32] on link "Therapists" at bounding box center [658, 30] width 59 height 42
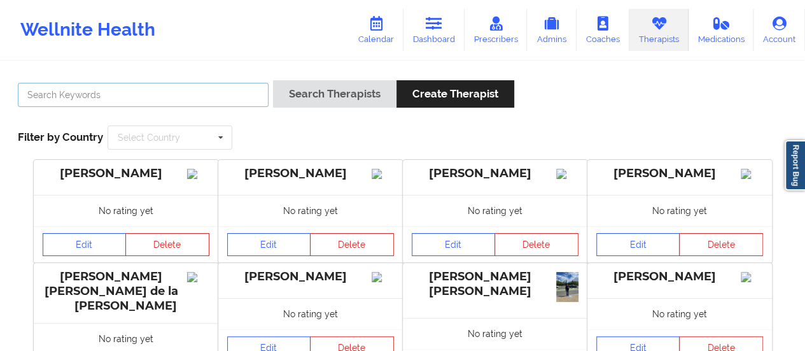
click at [213, 99] on input "text" at bounding box center [143, 95] width 251 height 24
type input "[US_STATE][PERSON_NAME]"
click at [273, 80] on button "Search Therapists" at bounding box center [334, 93] width 123 height 27
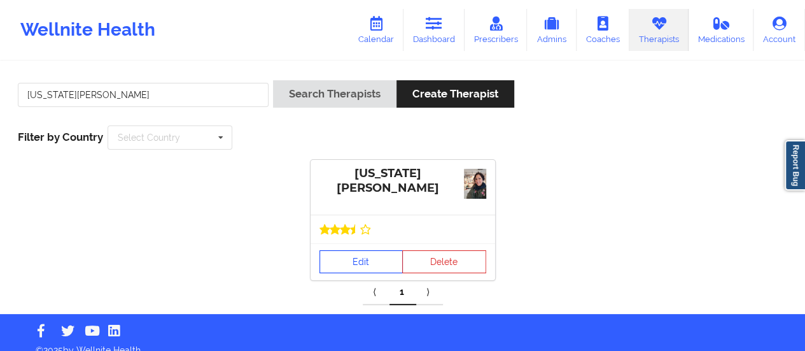
click at [356, 243] on div "Edit Delete" at bounding box center [403, 261] width 185 height 37
click at [356, 251] on link "Edit" at bounding box center [362, 261] width 84 height 23
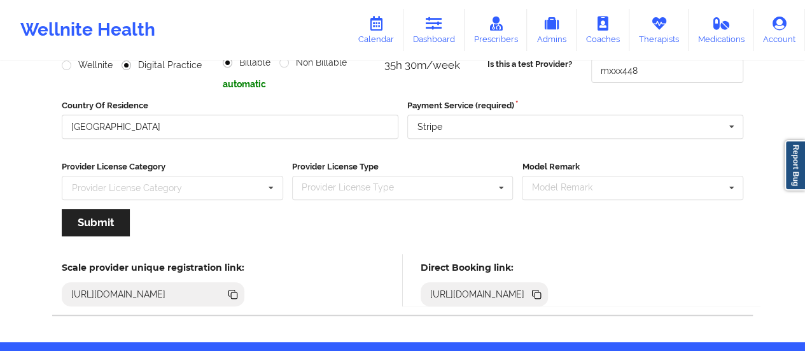
scroll to position [229, 0]
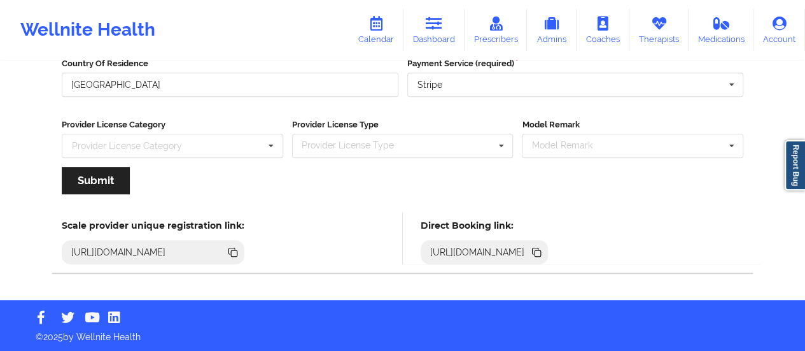
click at [544, 245] on icon at bounding box center [537, 252] width 14 height 14
click at [439, 38] on link "Dashboard" at bounding box center [434, 30] width 61 height 42
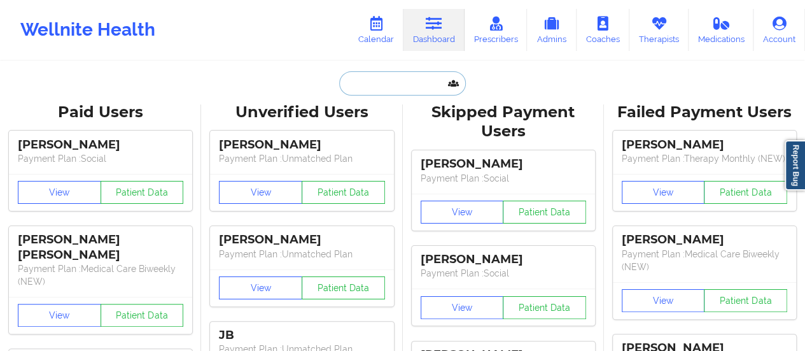
click at [426, 82] on input "text" at bounding box center [402, 83] width 126 height 24
paste input "[EMAIL_ADDRESS][DOMAIN_NAME]"
type input "[EMAIL_ADDRESS][DOMAIN_NAME]"
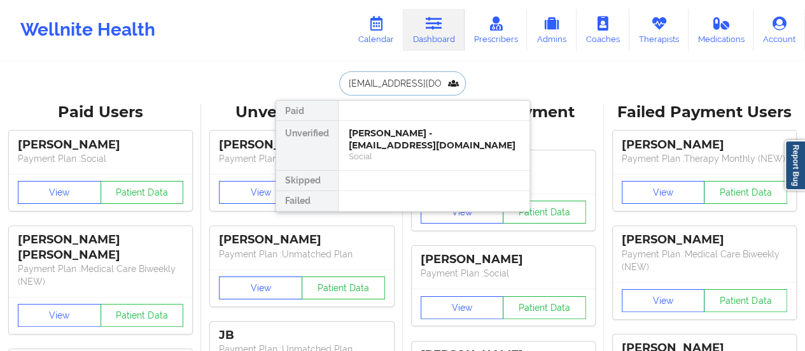
click at [386, 151] on div "Social" at bounding box center [434, 156] width 171 height 11
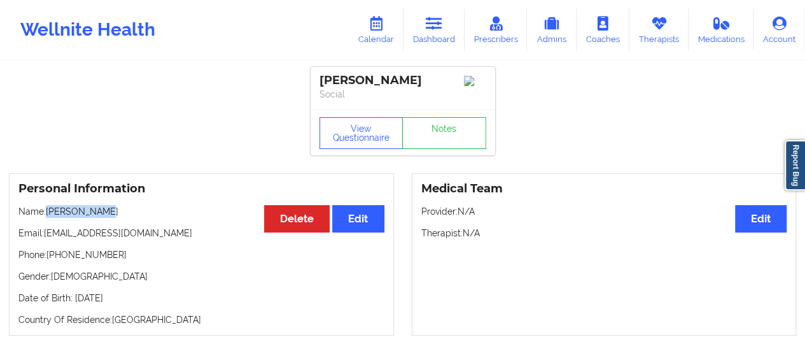
drag, startPoint x: 48, startPoint y: 211, endPoint x: 109, endPoint y: 212, distance: 61.8
click at [109, 212] on p "Name: [PERSON_NAME]" at bounding box center [201, 211] width 366 height 13
copy p "[PERSON_NAME]"
click at [377, 30] on icon at bounding box center [376, 24] width 17 height 14
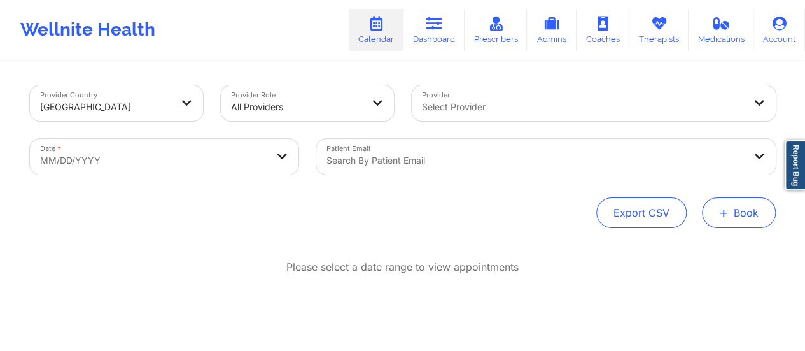
click at [726, 209] on span "+" at bounding box center [724, 212] width 10 height 7
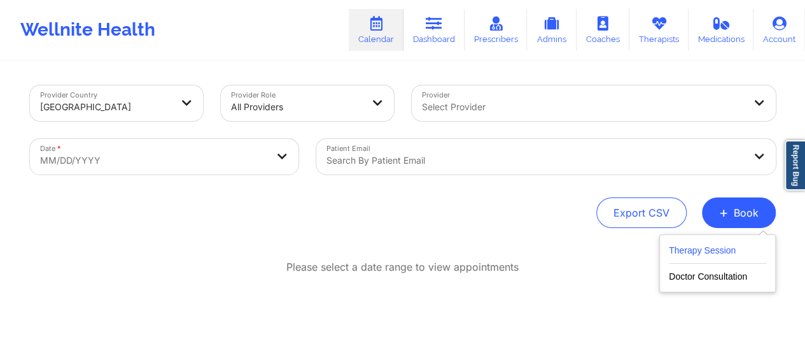
click at [687, 248] on button "Therapy Session" at bounding box center [717, 253] width 97 height 21
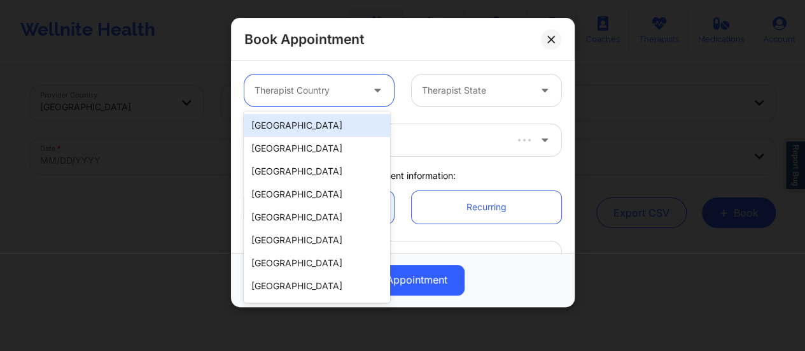
click at [354, 101] on div "Therapist Country" at bounding box center [303, 90] width 119 height 32
click at [321, 125] on div "[GEOGRAPHIC_DATA]" at bounding box center [317, 125] width 146 height 23
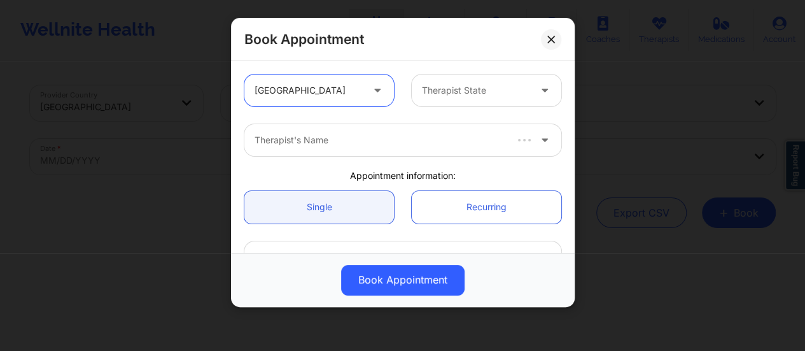
click at [443, 101] on div "Therapist State" at bounding box center [471, 90] width 119 height 32
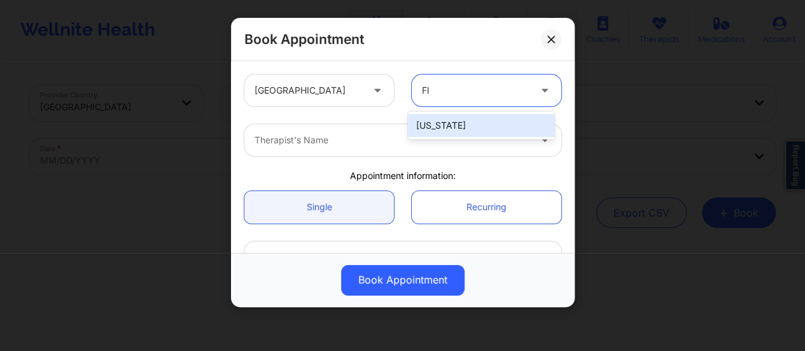
type input "Flo"
click at [463, 136] on div "[US_STATE]" at bounding box center [481, 125] width 146 height 23
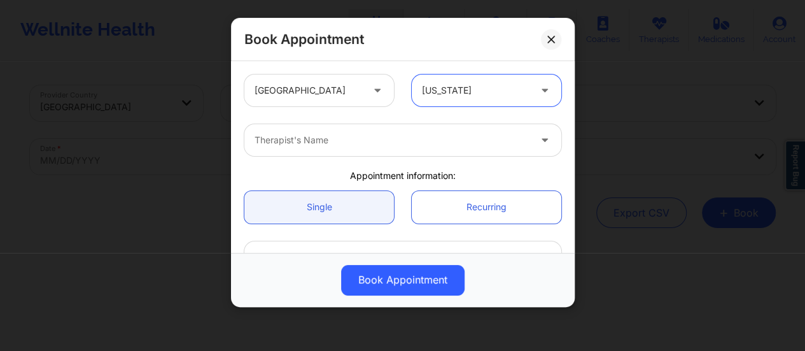
click at [430, 144] on div at bounding box center [392, 139] width 275 height 15
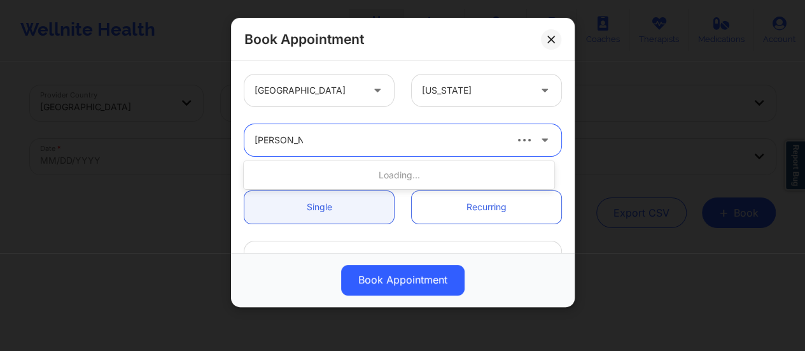
type input "[PERSON_NAME]"
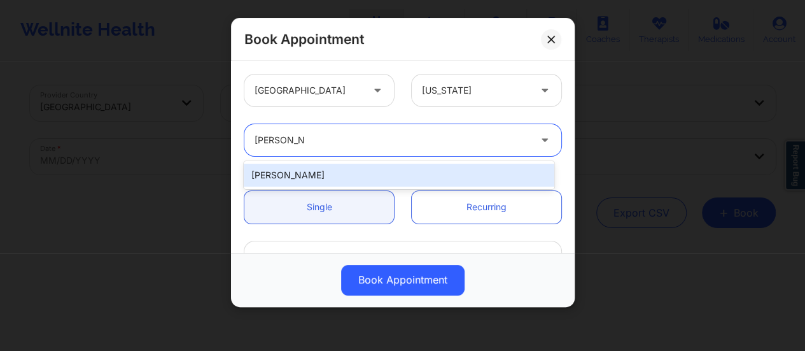
click at [401, 181] on div "[PERSON_NAME]" at bounding box center [399, 175] width 311 height 23
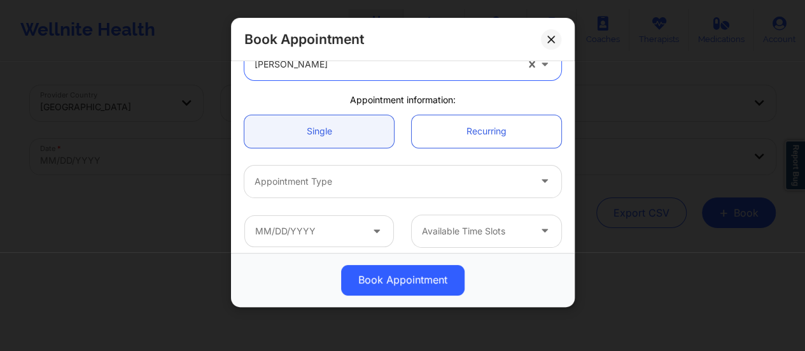
scroll to position [77, 0]
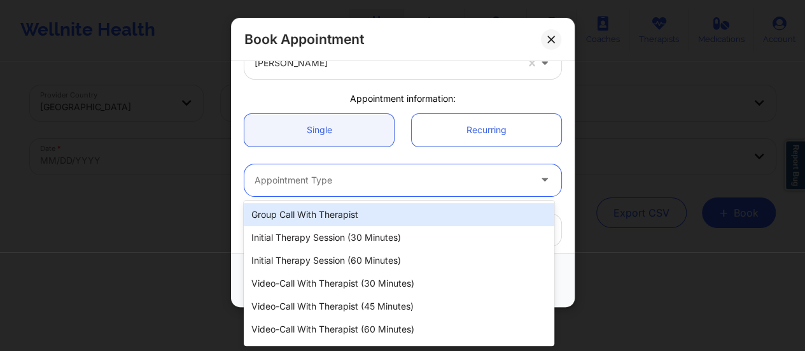
click at [388, 172] on div at bounding box center [392, 179] width 275 height 15
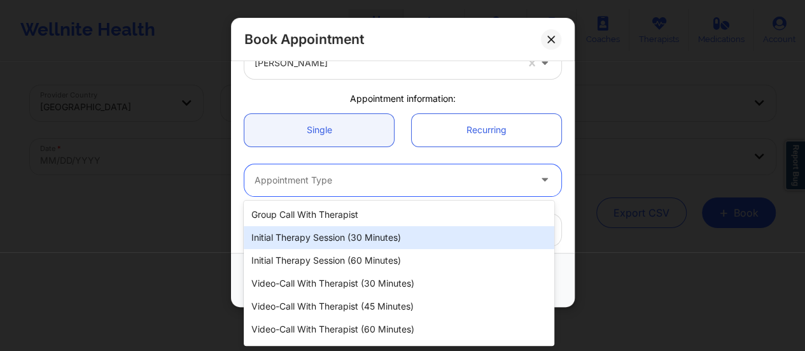
click at [370, 239] on div "Initial Therapy Session (30 minutes)" at bounding box center [399, 237] width 311 height 23
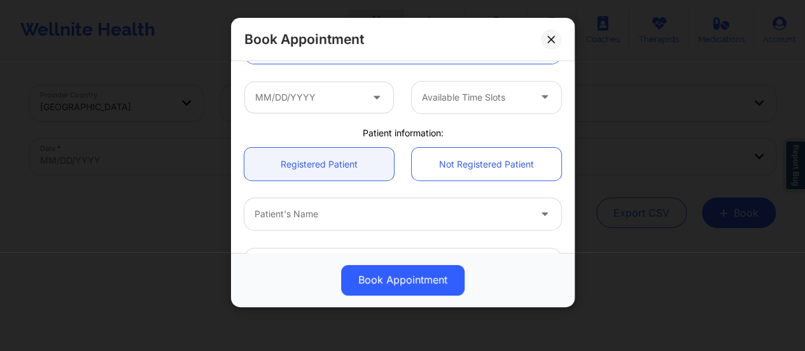
scroll to position [212, 0]
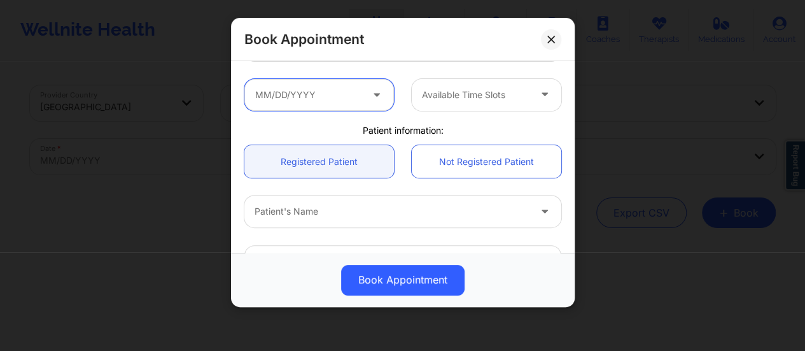
click at [330, 108] on input "text" at bounding box center [319, 95] width 150 height 32
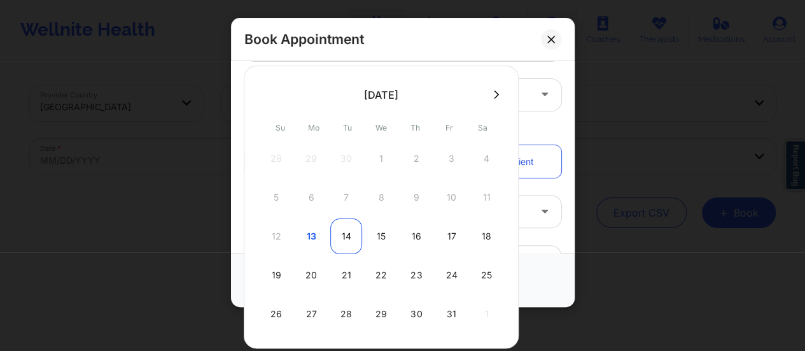
click at [345, 240] on div "14" at bounding box center [346, 236] width 32 height 36
type input "[DATE]"
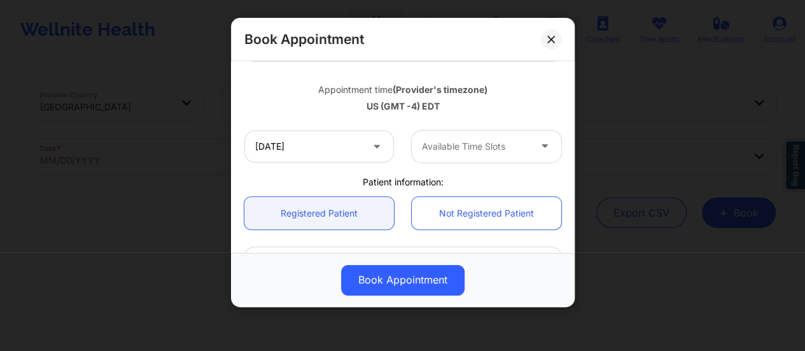
click at [505, 139] on div at bounding box center [476, 146] width 108 height 15
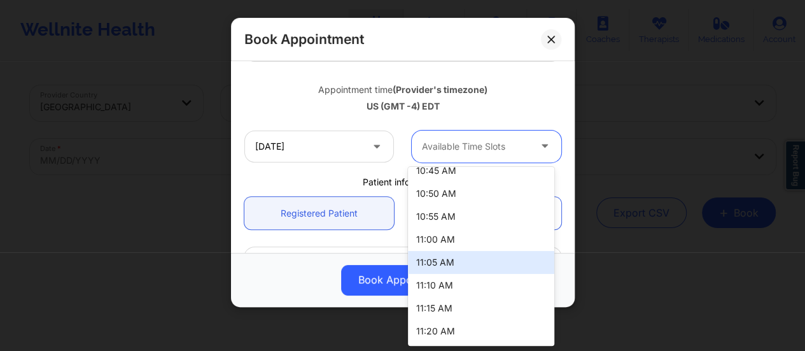
scroll to position [764, 0]
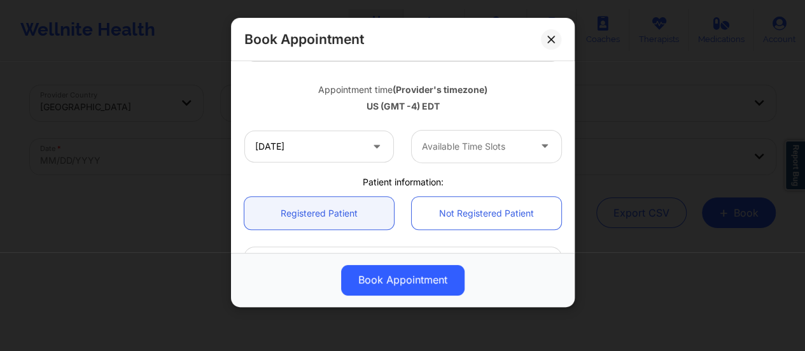
click at [546, 49] on div "Book Appointment" at bounding box center [403, 39] width 344 height 43
click at [551, 39] on icon at bounding box center [550, 39] width 7 height 7
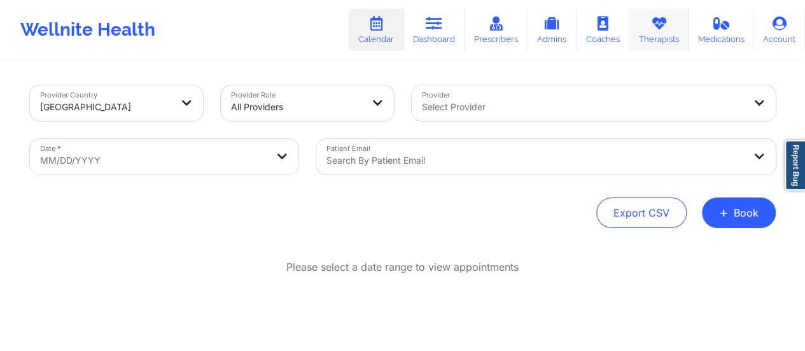
click at [667, 32] on link "Therapists" at bounding box center [658, 30] width 59 height 42
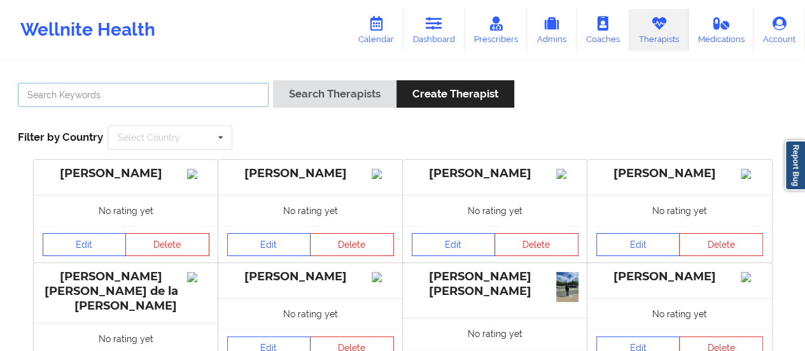
click at [249, 89] on input "text" at bounding box center [143, 95] width 251 height 24
type input "[PERSON_NAME]"
click at [273, 80] on button "Search Therapists" at bounding box center [334, 93] width 123 height 27
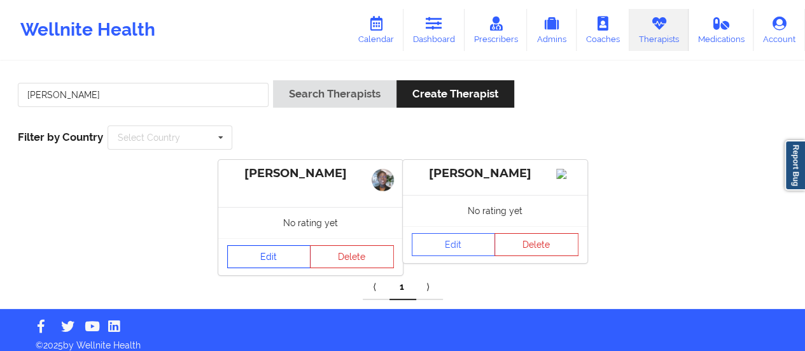
click at [275, 260] on link "Edit" at bounding box center [269, 256] width 84 height 23
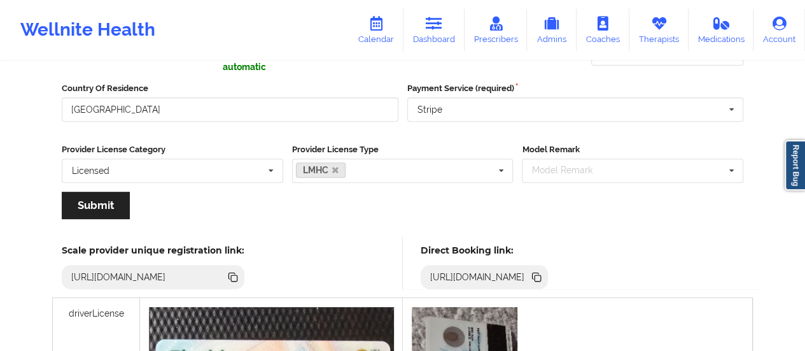
scroll to position [185, 0]
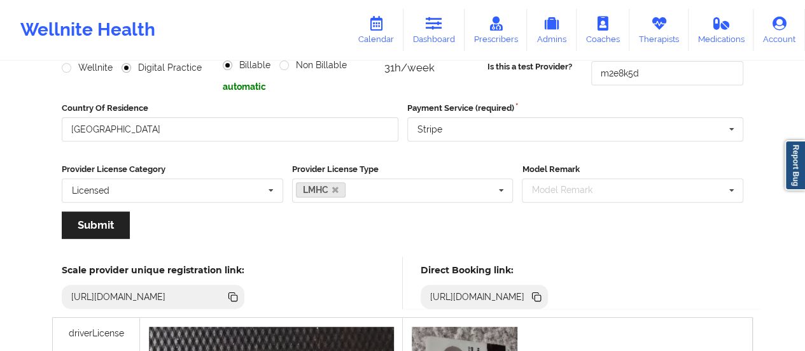
click at [544, 290] on icon at bounding box center [537, 297] width 14 height 14
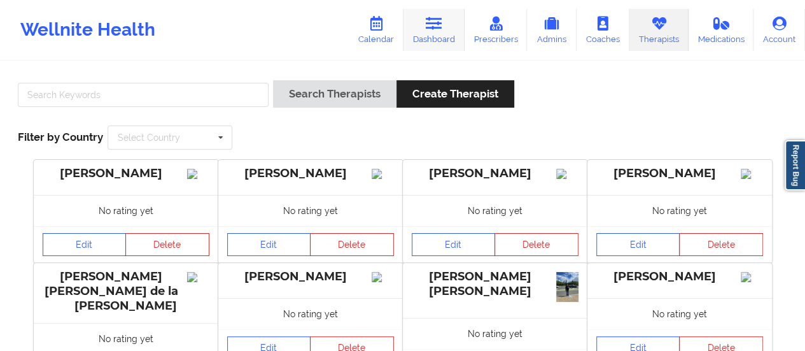
click at [423, 40] on link "Dashboard" at bounding box center [434, 30] width 61 height 42
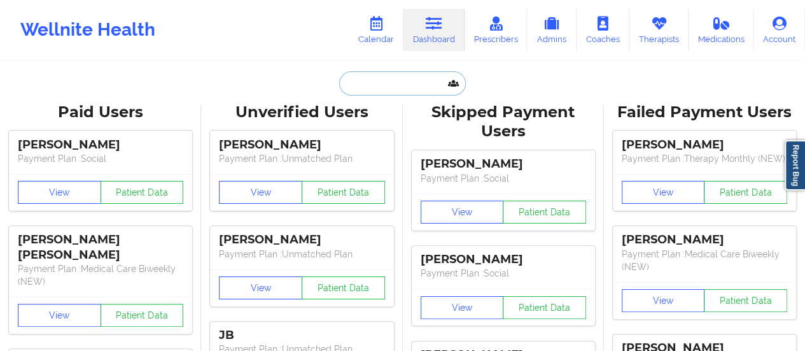
click at [380, 79] on input "text" at bounding box center [402, 83] width 126 height 24
paste input "[EMAIL_ADDRESS][DOMAIN_NAME]"
type input "[EMAIL_ADDRESS][DOMAIN_NAME]"
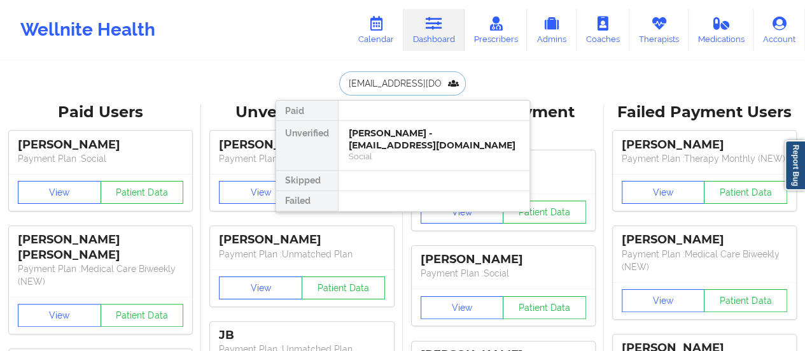
click at [407, 139] on div "[PERSON_NAME] - [EMAIL_ADDRESS][DOMAIN_NAME]" at bounding box center [434, 139] width 171 height 24
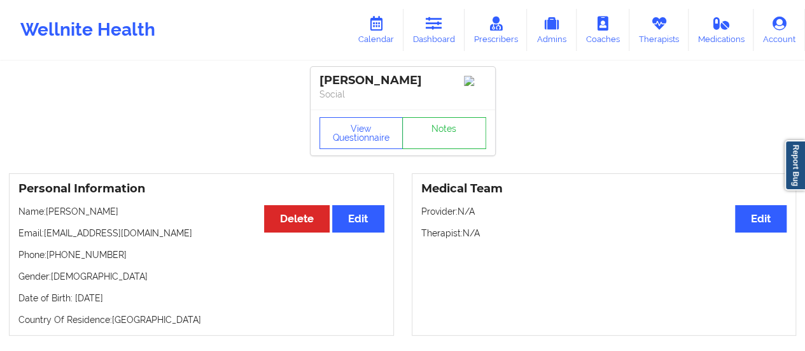
drag, startPoint x: 48, startPoint y: 213, endPoint x: 136, endPoint y: 213, distance: 87.8
click at [136, 213] on p "Name: [PERSON_NAME]" at bounding box center [201, 211] width 366 height 13
copy p "[PERSON_NAME]"
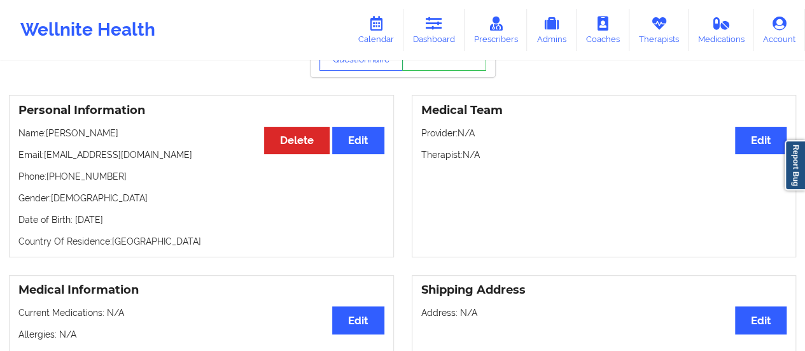
scroll to position [6, 0]
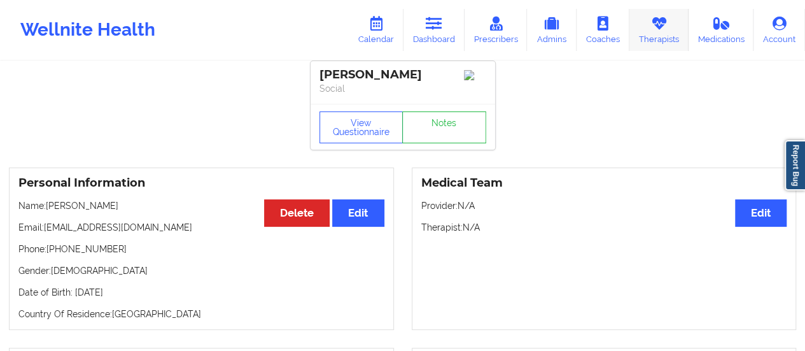
click at [658, 40] on link "Therapists" at bounding box center [658, 30] width 59 height 42
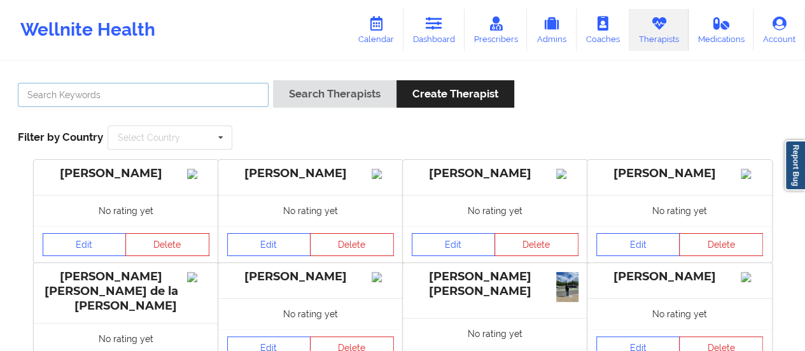
click at [253, 88] on input "text" at bounding box center [143, 95] width 251 height 24
type input "[PERSON_NAME]"
click at [273, 80] on button "Search Therapists" at bounding box center [334, 93] width 123 height 27
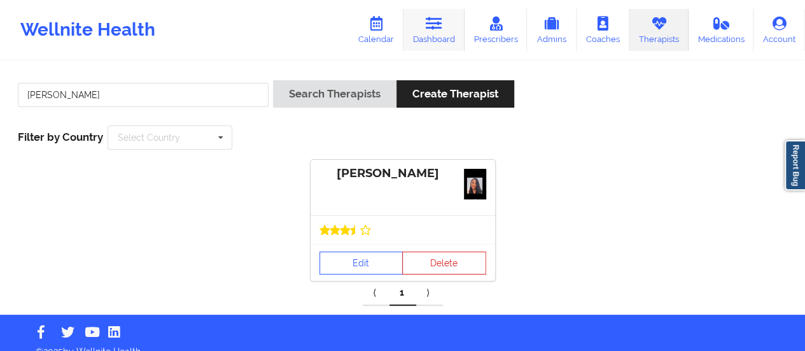
click at [435, 36] on link "Dashboard" at bounding box center [434, 30] width 61 height 42
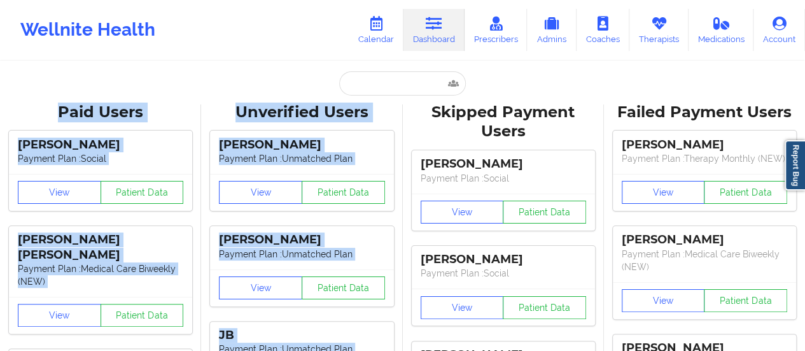
click at [401, 94] on input "text" at bounding box center [402, 83] width 126 height 24
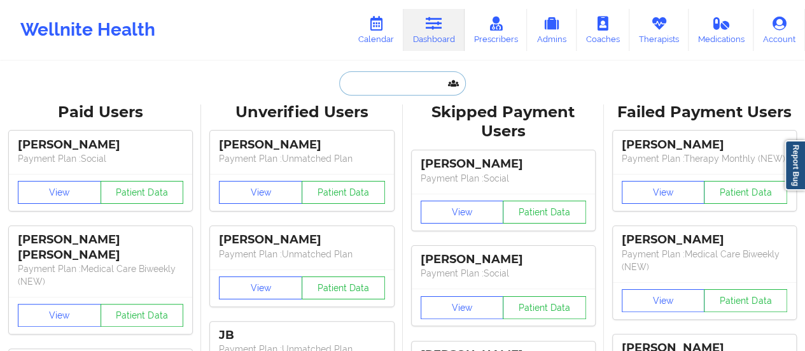
paste input "[EMAIL_ADDRESS][DOMAIN_NAME]"
type input "[EMAIL_ADDRESS][DOMAIN_NAME]"
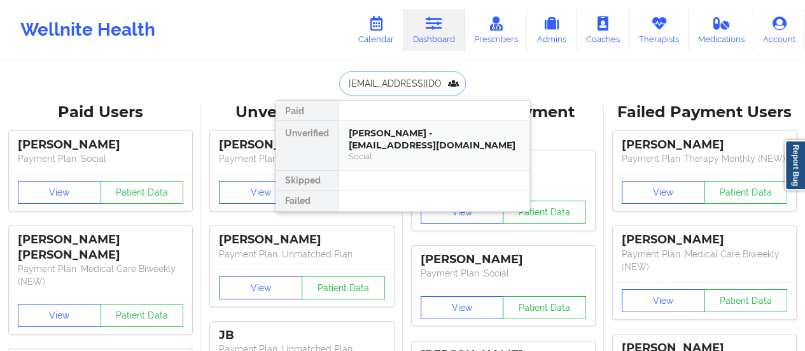
click at [369, 151] on div "Social" at bounding box center [434, 156] width 171 height 11
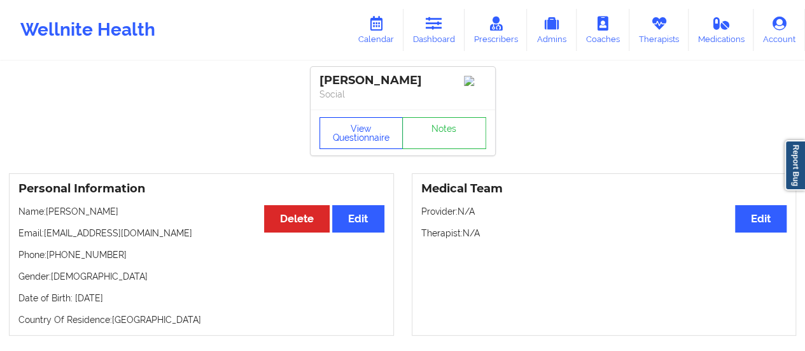
click at [362, 130] on button "View Questionnaire" at bounding box center [362, 133] width 84 height 32
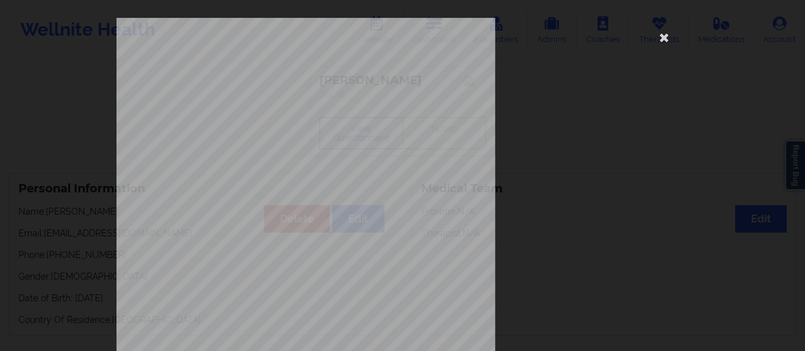
scroll to position [256, 0]
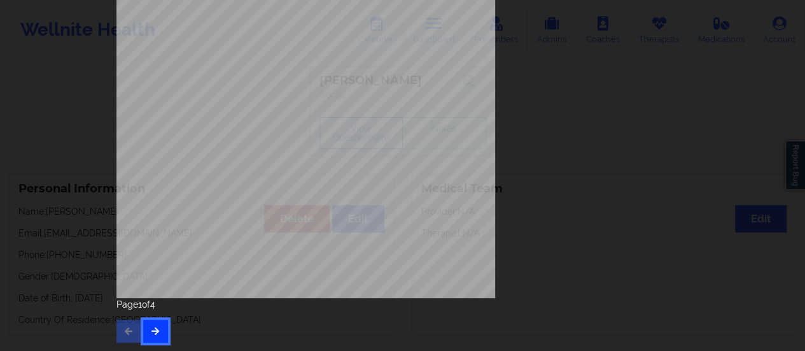
click at [162, 332] on button "button" at bounding box center [155, 331] width 25 height 23
click at [145, 334] on button "button" at bounding box center [155, 331] width 25 height 23
click at [126, 329] on icon "button" at bounding box center [128, 331] width 11 height 8
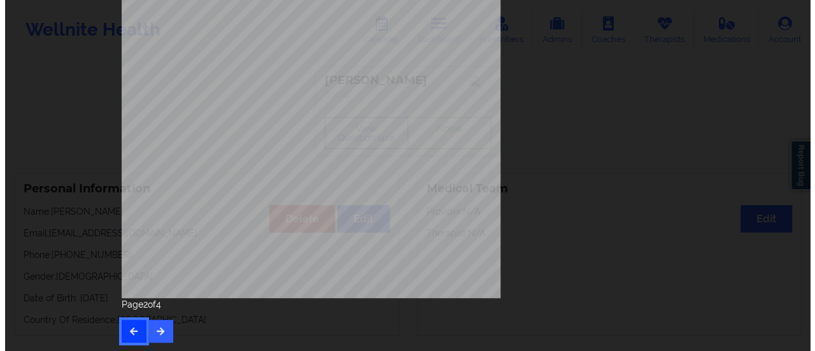
scroll to position [0, 0]
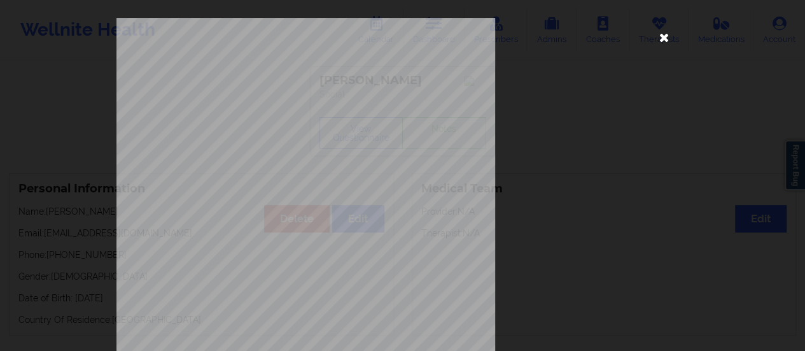
click at [657, 29] on icon at bounding box center [664, 37] width 20 height 20
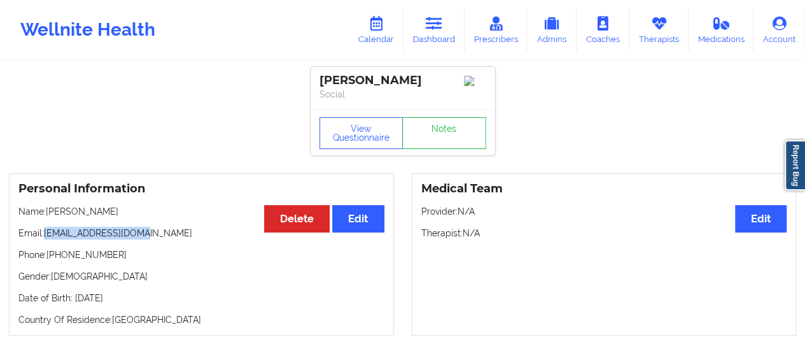
drag, startPoint x: 46, startPoint y: 237, endPoint x: 178, endPoint y: 235, distance: 131.8
click at [178, 235] on p "Email: [EMAIL_ADDRESS][DOMAIN_NAME]" at bounding box center [201, 233] width 366 height 13
copy p "[EMAIL_ADDRESS][DOMAIN_NAME]"
drag, startPoint x: 49, startPoint y: 214, endPoint x: 132, endPoint y: 211, distance: 83.4
click at [132, 211] on p "Name: [PERSON_NAME]" at bounding box center [201, 211] width 366 height 13
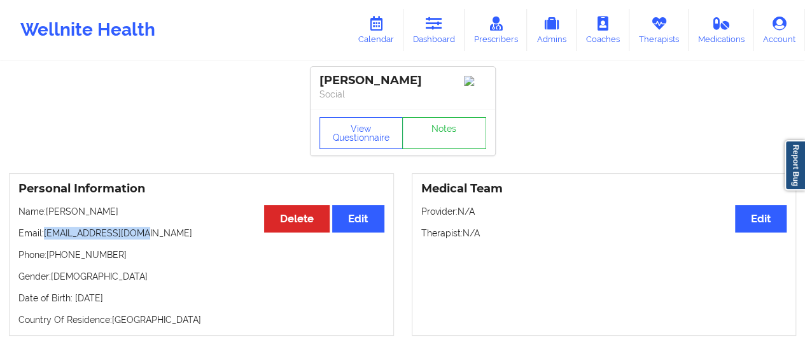
copy p "[PERSON_NAME]"
click at [386, 42] on link "Calendar" at bounding box center [376, 30] width 55 height 42
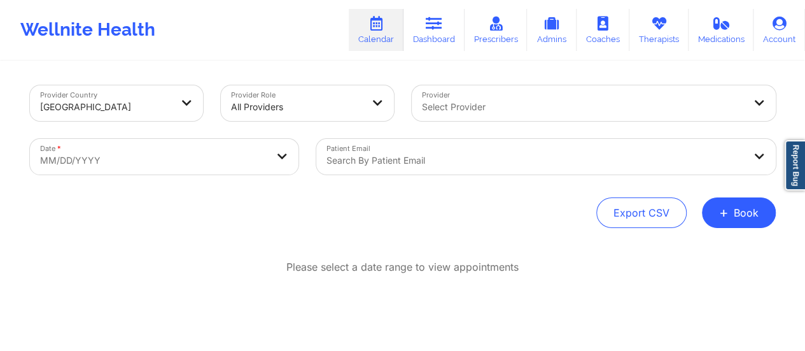
click at [488, 117] on div "Select Provider" at bounding box center [579, 103] width 334 height 36
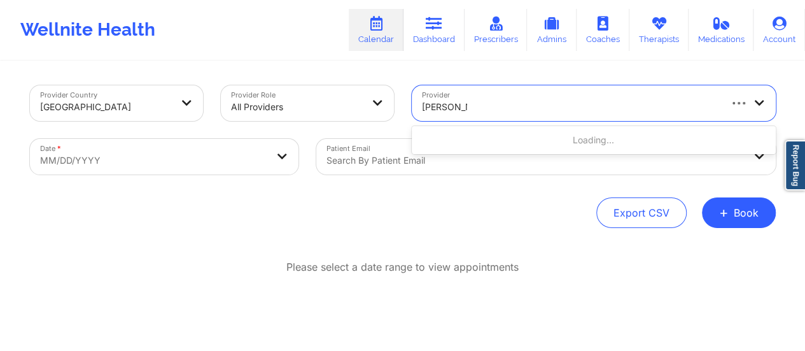
type input "[PERSON_NAME]"
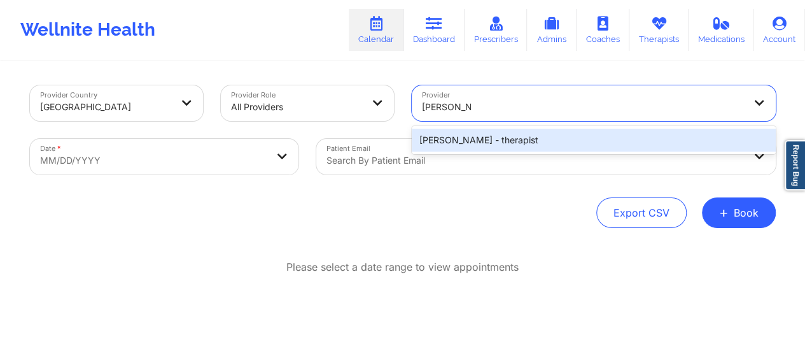
click at [508, 134] on div "[PERSON_NAME] - therapist" at bounding box center [594, 140] width 364 height 23
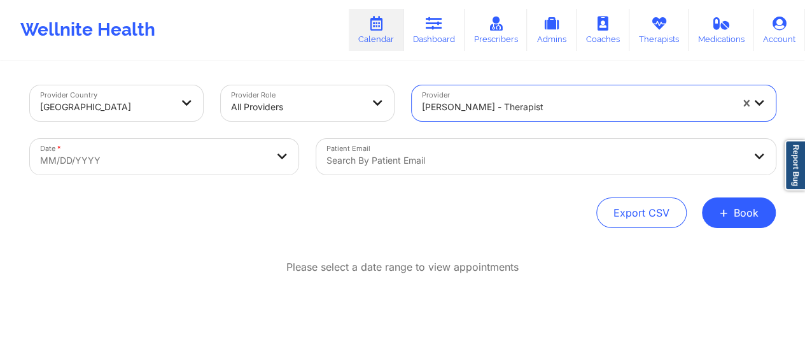
select select "2025-8"
select select "2025-9"
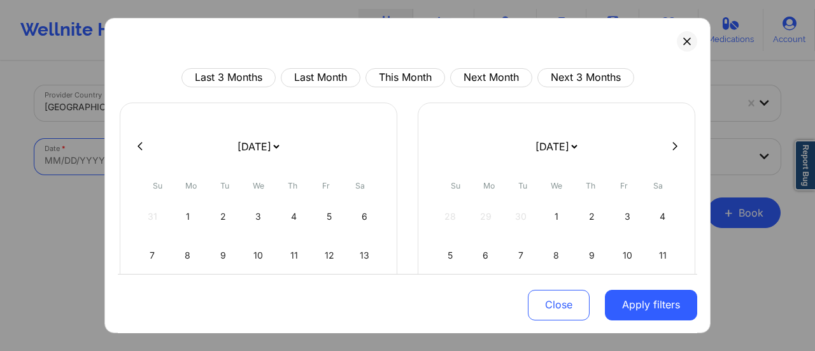
click at [207, 168] on body "Wellnite Health Calendar Dashboard Prescribers Admins Coaches Therapists Medica…" at bounding box center [407, 175] width 815 height 351
click at [248, 148] on select "[DATE] [DATE] [DATE] [DATE] [DATE] [DATE] [DATE] [DATE] [DATE] [DATE] [DATE] [D…" at bounding box center [258, 147] width 46 height 36
select select "2025-9"
select select "2025-10"
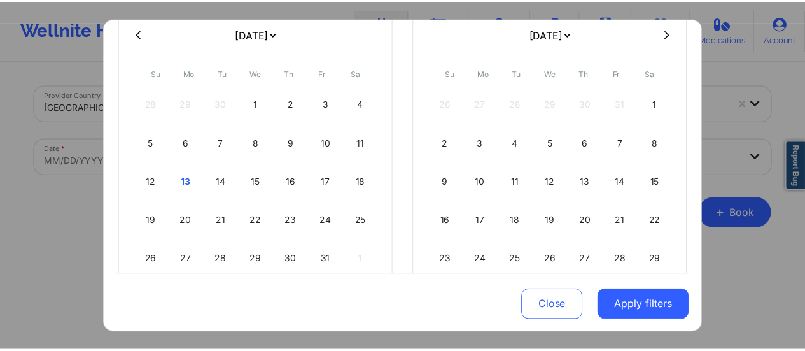
scroll to position [113, 0]
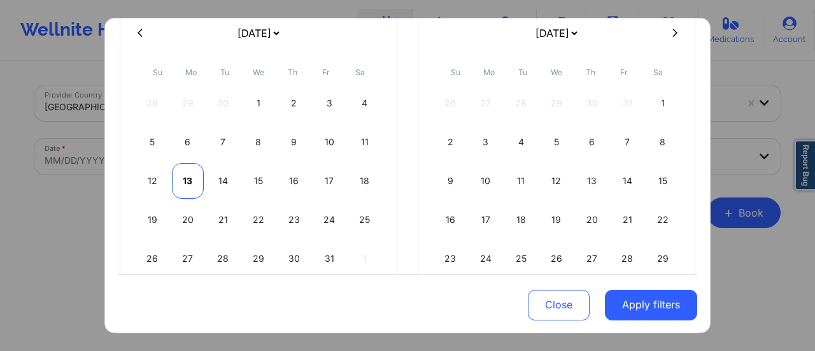
click at [182, 182] on div "13" at bounding box center [188, 181] width 32 height 36
select select "2025-9"
select select "2025-10"
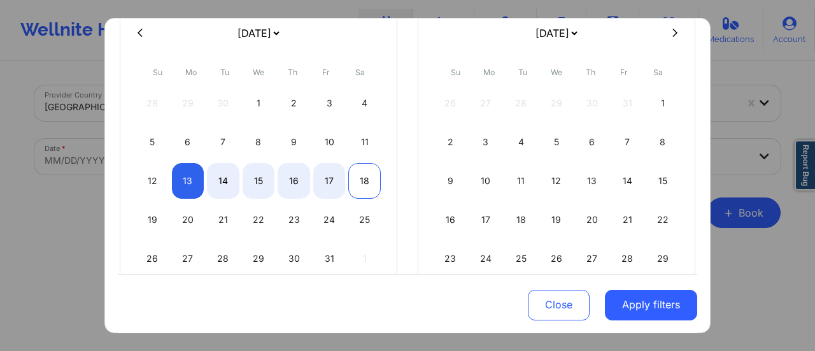
select select "2025-9"
select select "2025-10"
click at [371, 185] on div "18" at bounding box center [364, 181] width 32 height 36
select select "2025-9"
select select "2025-10"
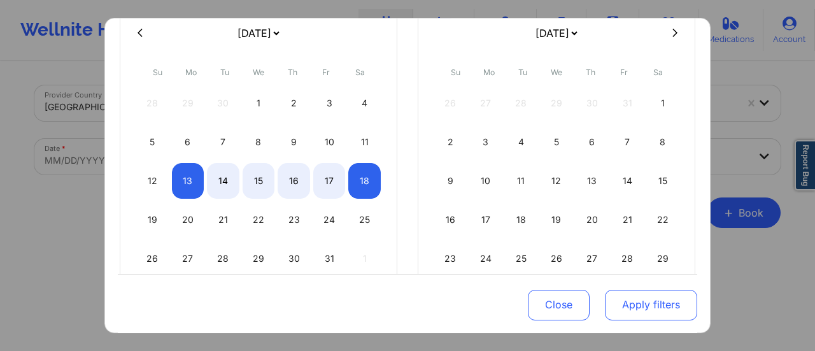
click at [624, 310] on button "Apply filters" at bounding box center [651, 304] width 92 height 31
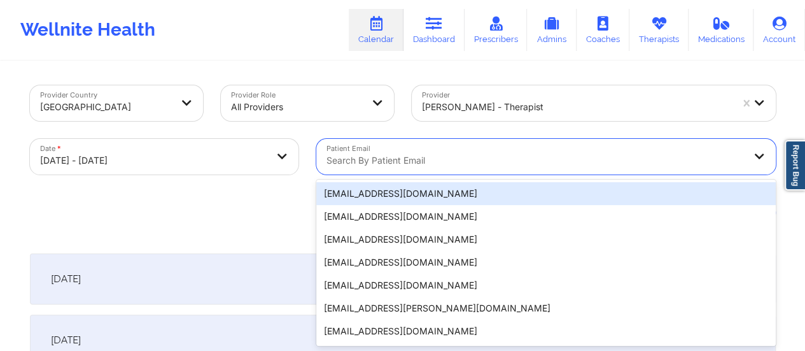
scroll to position [25, 0]
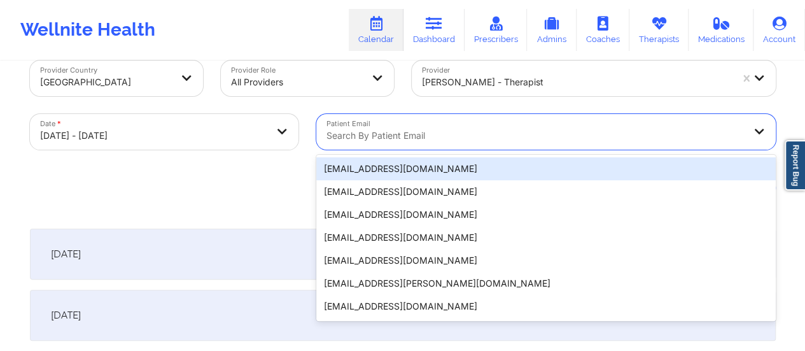
click at [489, 146] on div "Search by patient email" at bounding box center [530, 132] width 429 height 36
paste input "[EMAIL_ADDRESS][DOMAIN_NAME]"
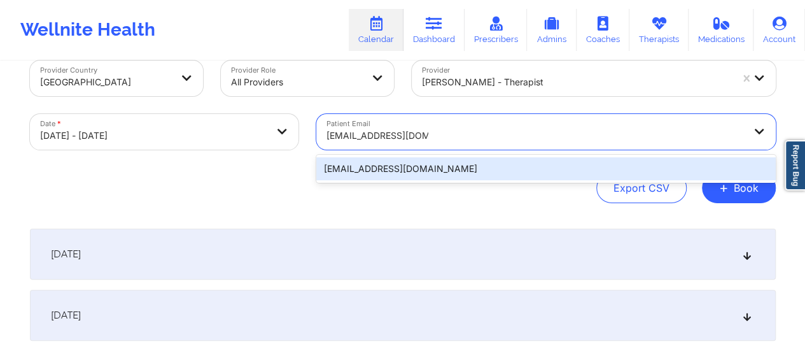
type input "[EMAIL_ADDRESS][DOMAIN_NAME]"
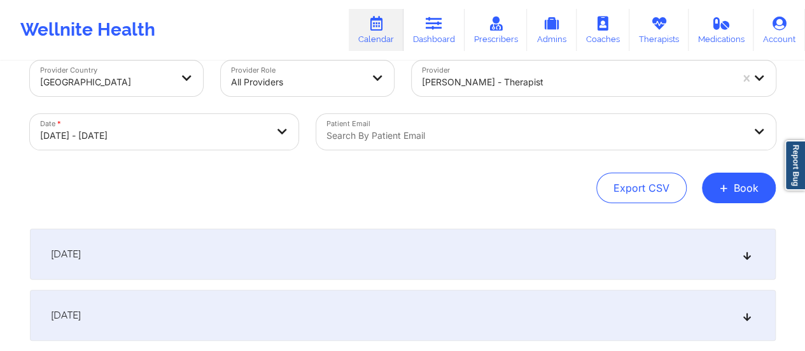
click at [291, 249] on div "[DATE]" at bounding box center [403, 253] width 746 height 51
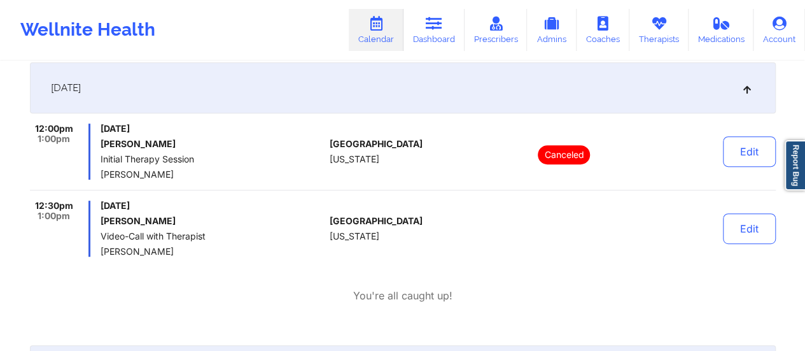
scroll to position [193, 0]
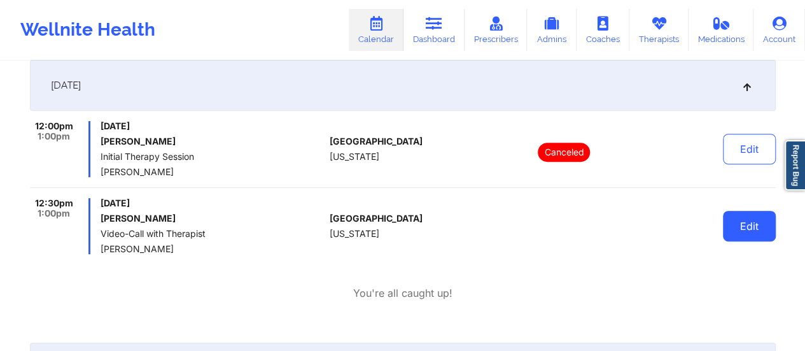
click at [750, 226] on button "Edit" at bounding box center [749, 226] width 53 height 31
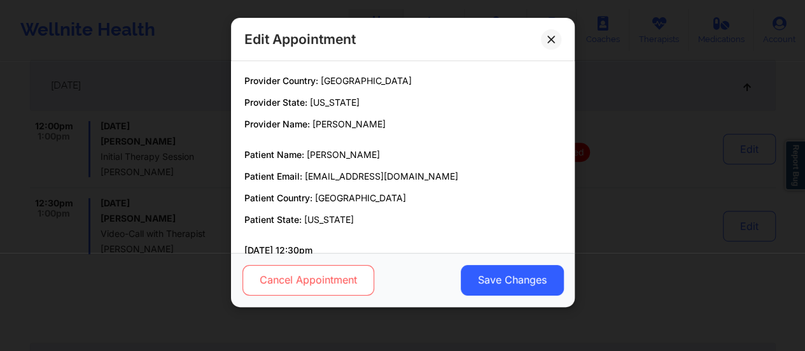
click at [334, 278] on button "Cancel Appointment" at bounding box center [308, 280] width 132 height 31
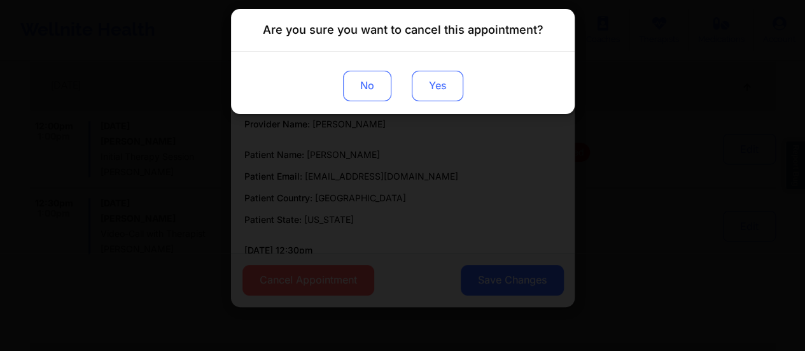
click at [430, 83] on button "Yes" at bounding box center [437, 86] width 52 height 31
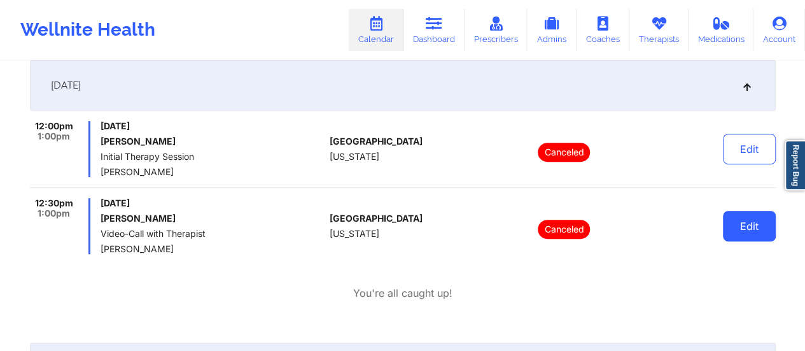
click at [747, 228] on button "Edit" at bounding box center [749, 226] width 53 height 31
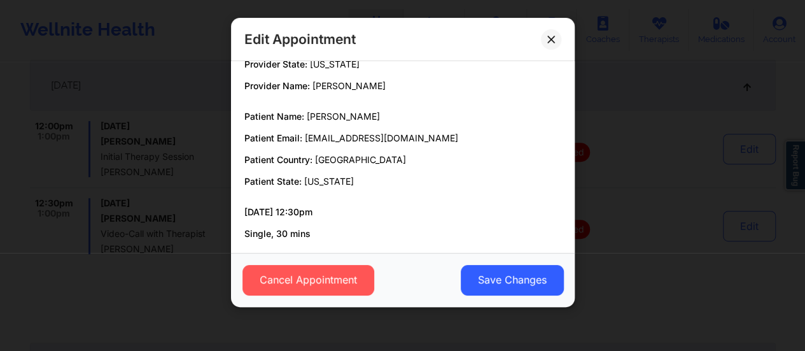
scroll to position [0, 0]
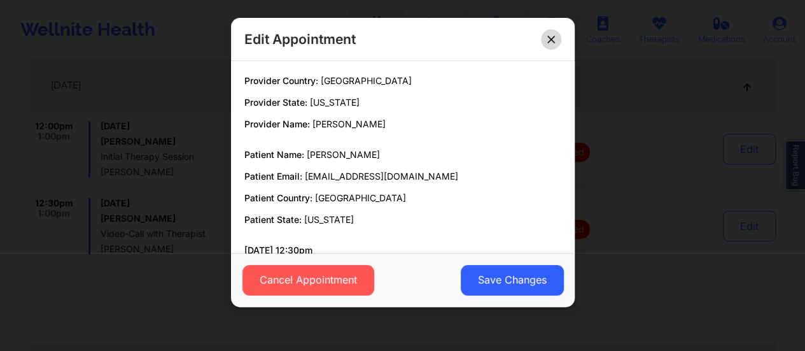
click at [551, 44] on button at bounding box center [551, 39] width 20 height 20
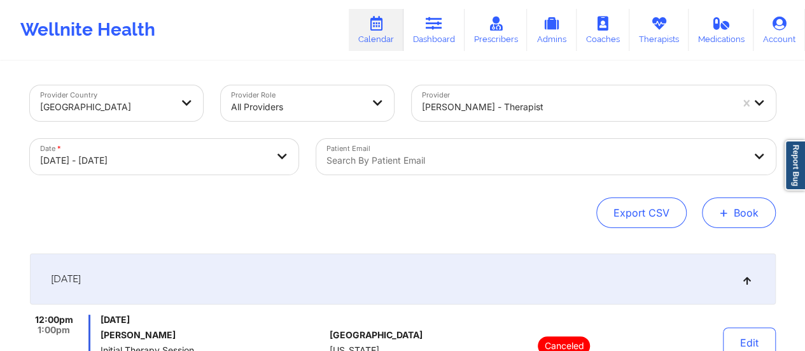
click at [729, 223] on button "+ Book" at bounding box center [739, 212] width 74 height 31
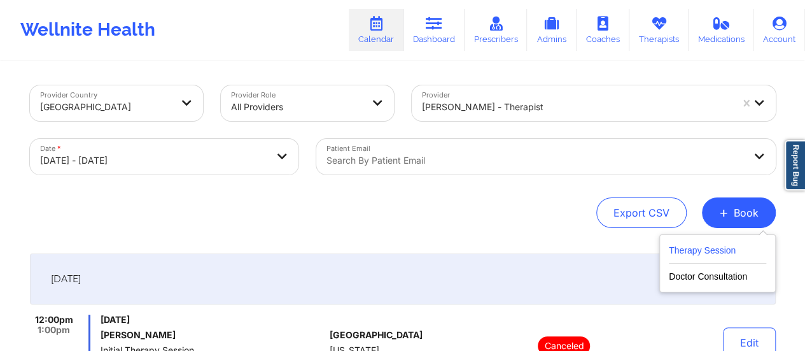
click at [700, 248] on button "Therapy Session" at bounding box center [717, 253] width 97 height 21
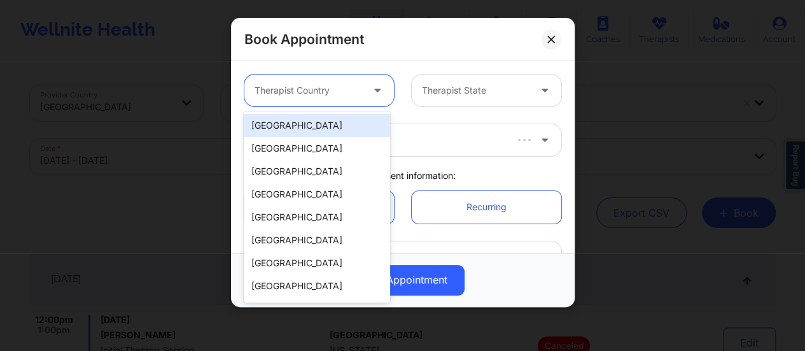
drag, startPoint x: 340, startPoint y: 90, endPoint x: 332, endPoint y: 109, distance: 21.2
click at [332, 109] on div "9 results available. Use Up and Down to choose options, press Enter to select t…" at bounding box center [402, 91] width 335 height 50
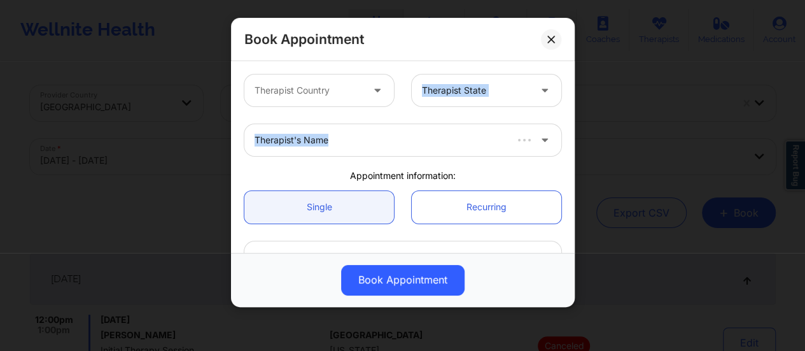
drag, startPoint x: 332, startPoint y: 109, endPoint x: 330, endPoint y: 118, distance: 8.7
click at [330, 118] on div "Therapist Country Therapist State Therapist's Name Appointment information: Sin…" at bounding box center [402, 338] width 335 height 544
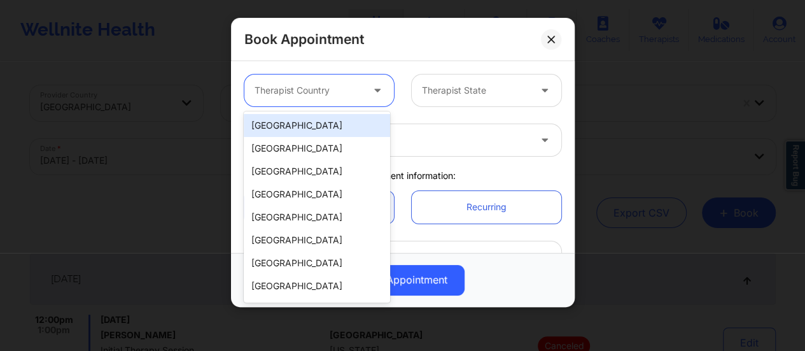
click at [334, 100] on div "Therapist Country" at bounding box center [303, 90] width 119 height 32
click at [332, 120] on div "[GEOGRAPHIC_DATA]" at bounding box center [317, 125] width 146 height 23
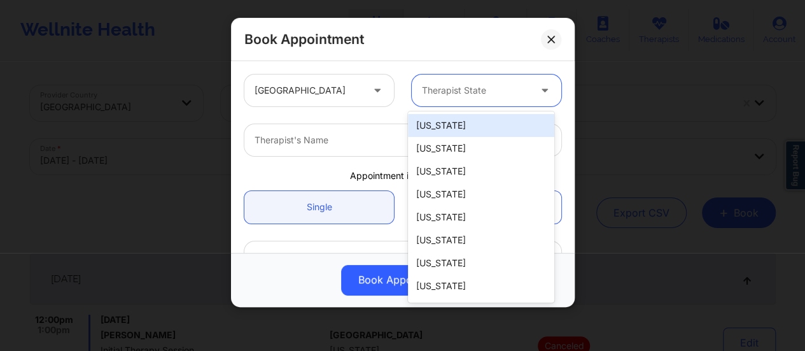
click at [483, 80] on div "Therapist State" at bounding box center [471, 90] width 119 height 32
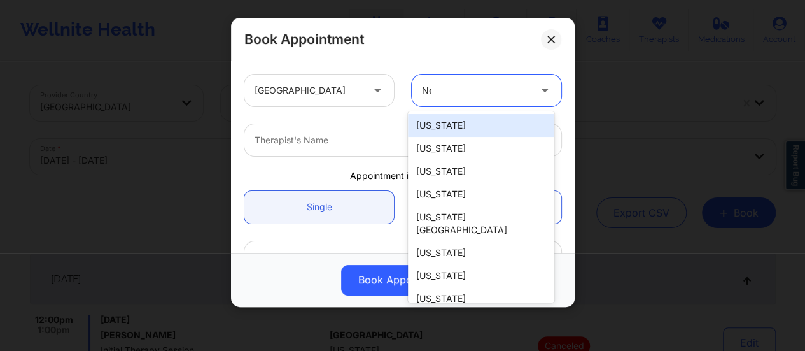
type input "New"
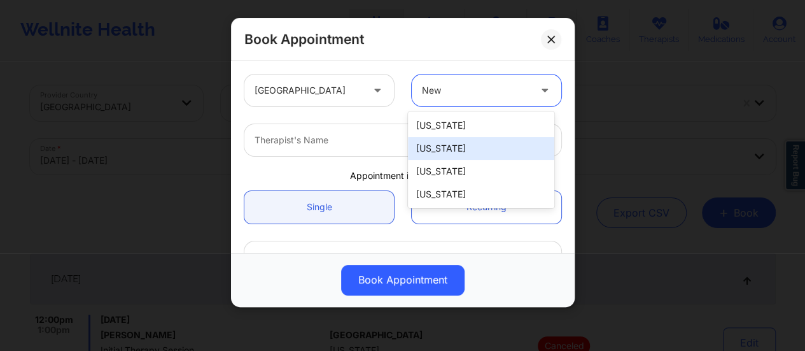
click at [492, 147] on div "[US_STATE]" at bounding box center [481, 148] width 146 height 23
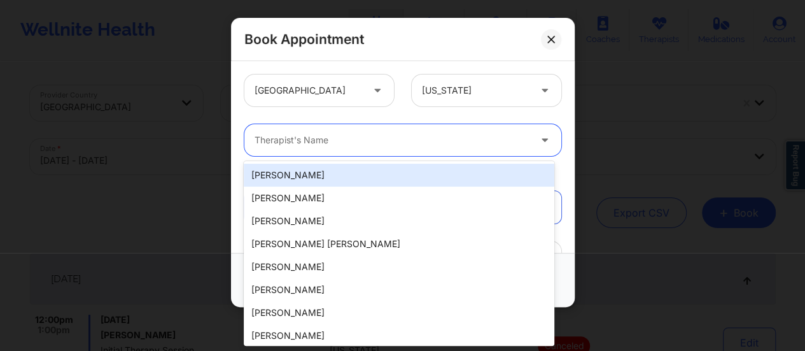
click at [421, 125] on div "Therapist's Name" at bounding box center [387, 140] width 286 height 32
paste input "[PERSON_NAME]"
type input "[PERSON_NAME]"
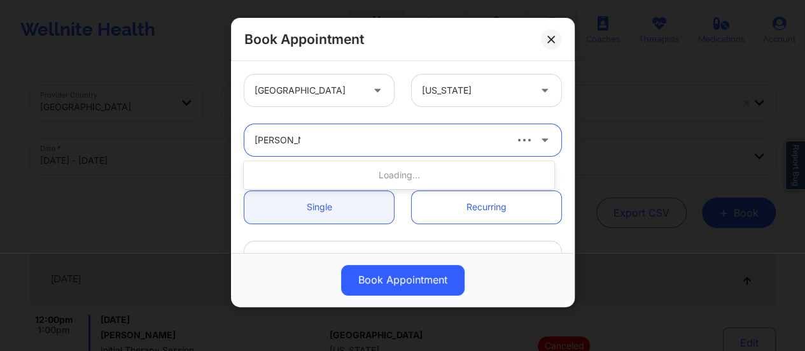
type input "[PERSON_NAME]"
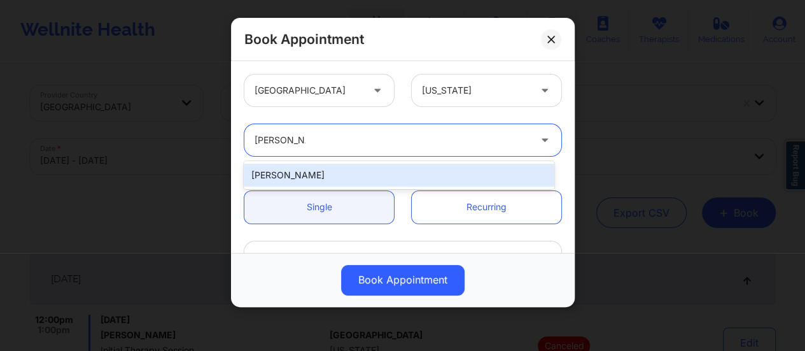
click at [384, 178] on div "[PERSON_NAME]" at bounding box center [399, 175] width 311 height 23
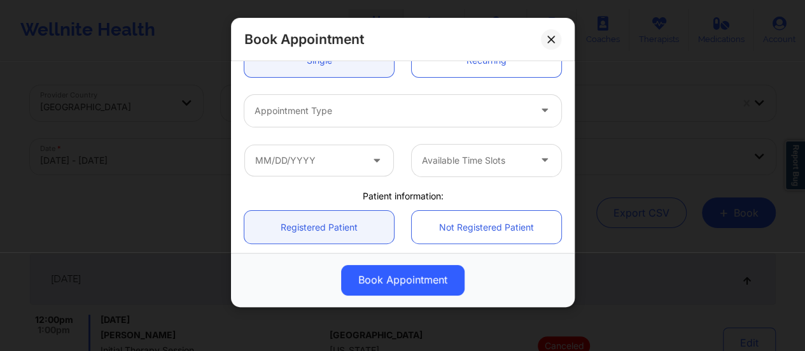
scroll to position [148, 0]
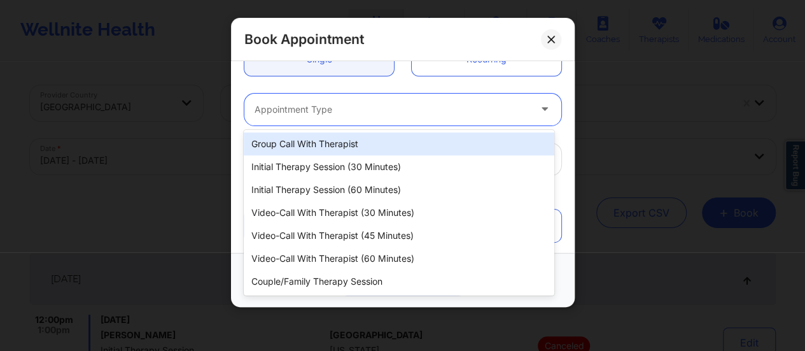
click at [369, 111] on div at bounding box center [392, 109] width 275 height 15
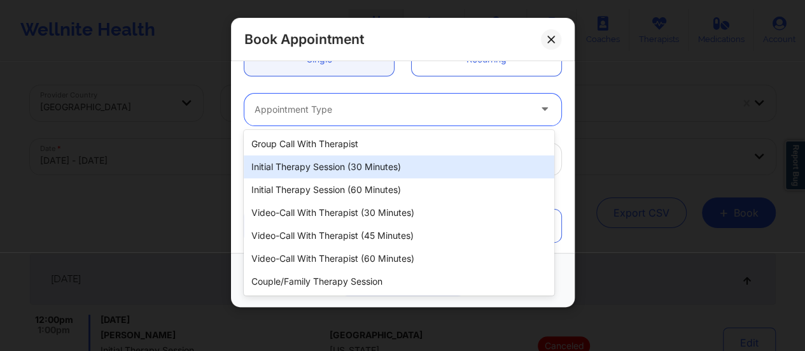
click at [384, 167] on div "Initial Therapy Session (30 minutes)" at bounding box center [399, 166] width 311 height 23
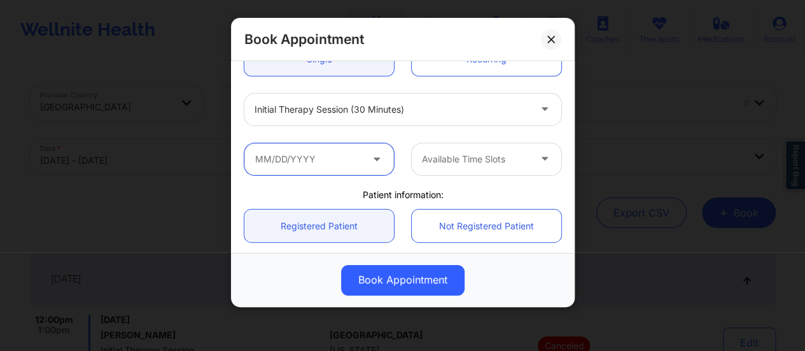
drag, startPoint x: 340, startPoint y: 160, endPoint x: 363, endPoint y: 158, distance: 23.0
click at [363, 158] on input "text" at bounding box center [319, 159] width 150 height 32
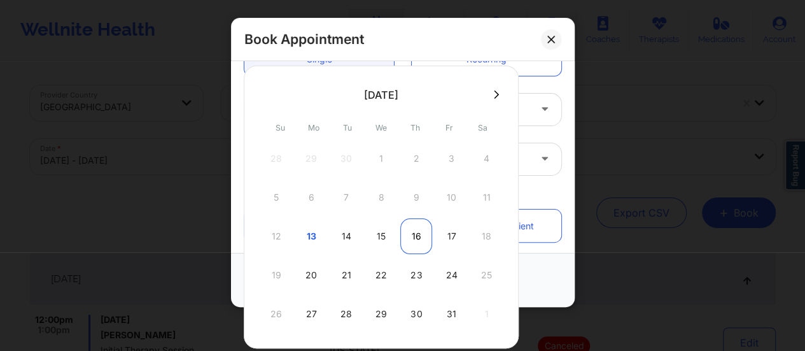
click at [412, 237] on div "16" at bounding box center [416, 236] width 32 height 36
type input "[DATE]"
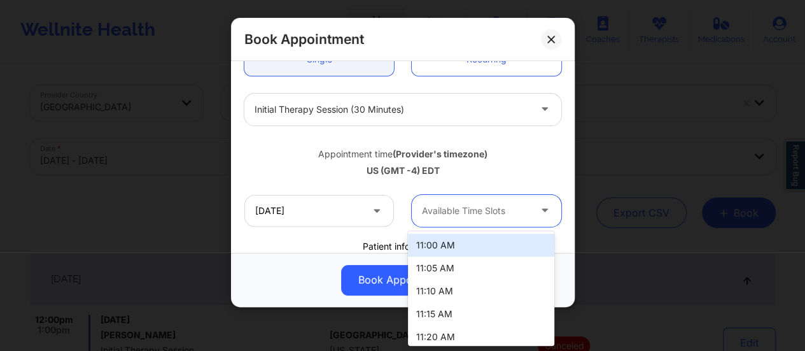
click at [493, 204] on div at bounding box center [476, 210] width 108 height 15
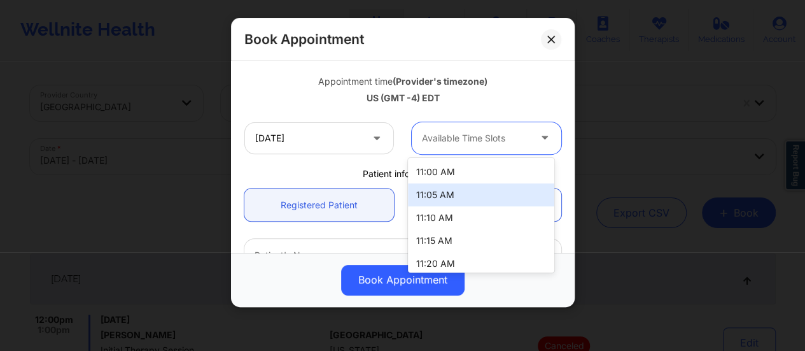
scroll to position [221, 0]
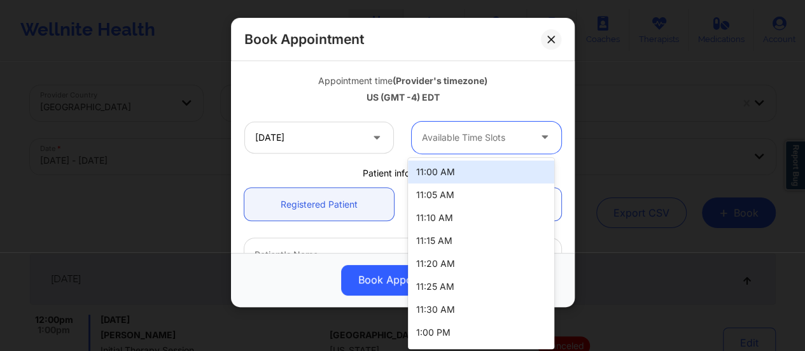
click at [444, 138] on div at bounding box center [476, 137] width 108 height 15
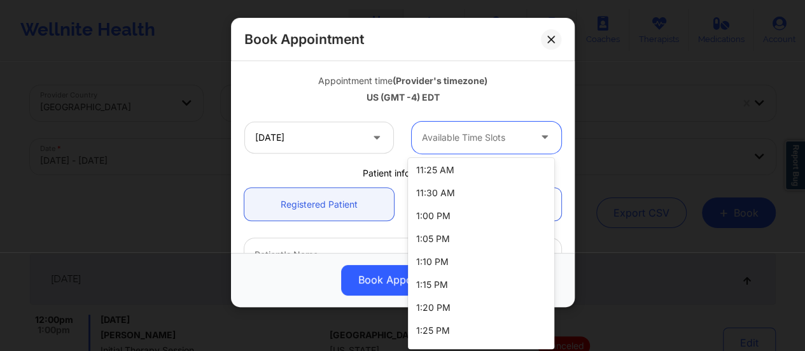
scroll to position [123, 0]
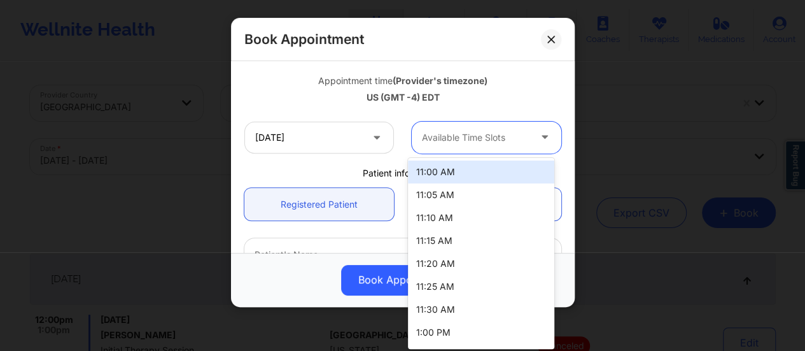
click at [495, 141] on div at bounding box center [476, 137] width 108 height 15
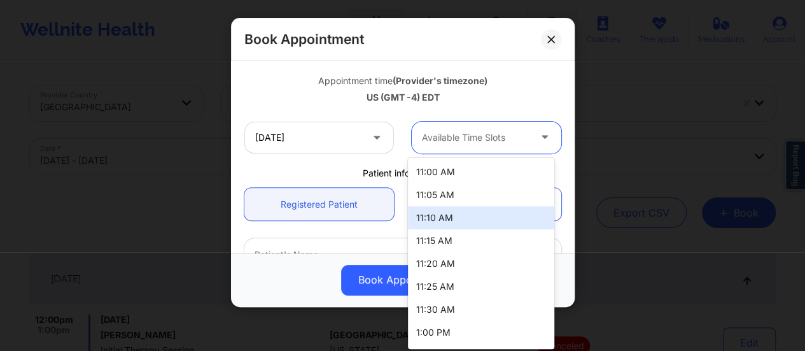
scroll to position [135, 0]
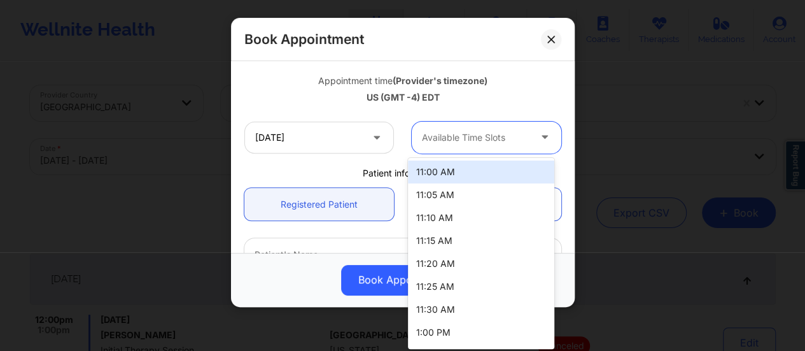
click at [475, 139] on div at bounding box center [476, 137] width 108 height 15
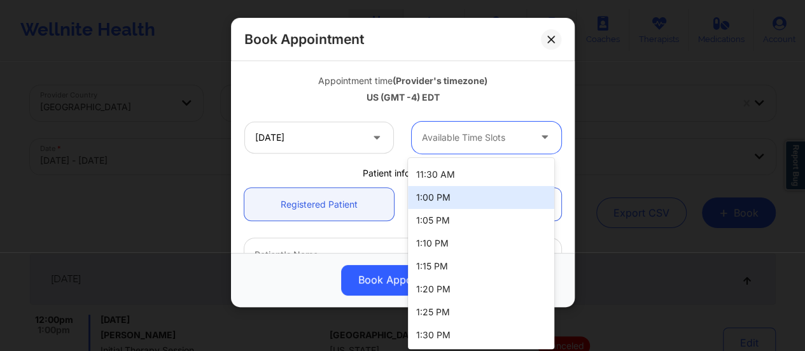
click at [446, 199] on div "1:00 PM" at bounding box center [481, 197] width 146 height 23
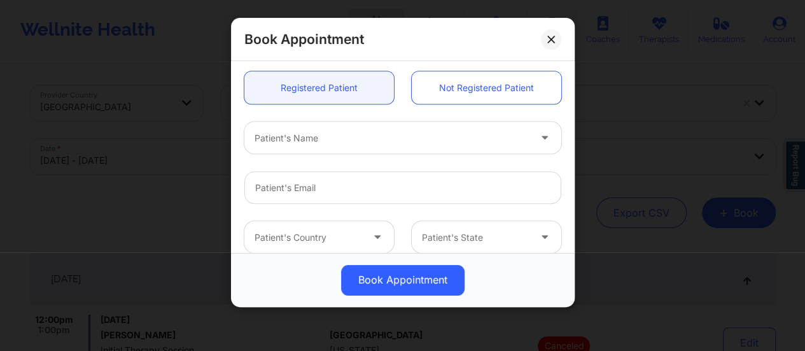
scroll to position [338, 0]
click at [377, 138] on div at bounding box center [392, 137] width 275 height 15
click at [443, 114] on div "Patient's Name" at bounding box center [402, 137] width 335 height 50
click at [455, 92] on link "Not Registered Patient" at bounding box center [487, 87] width 150 height 32
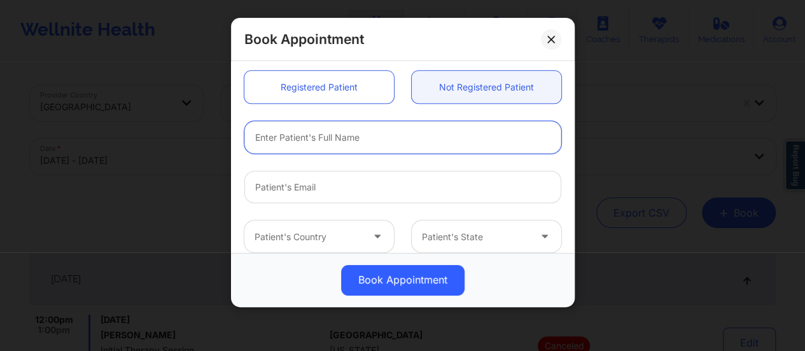
click at [360, 143] on input "text" at bounding box center [402, 137] width 317 height 32
paste input "[PERSON_NAME]"
type input "[PERSON_NAME]"
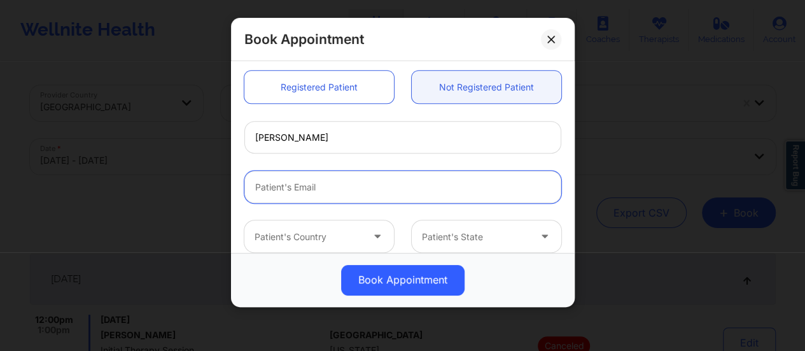
click at [309, 179] on input "Patient Email" at bounding box center [402, 187] width 317 height 32
paste input "[EMAIL_ADDRESS][DOMAIN_NAME]"
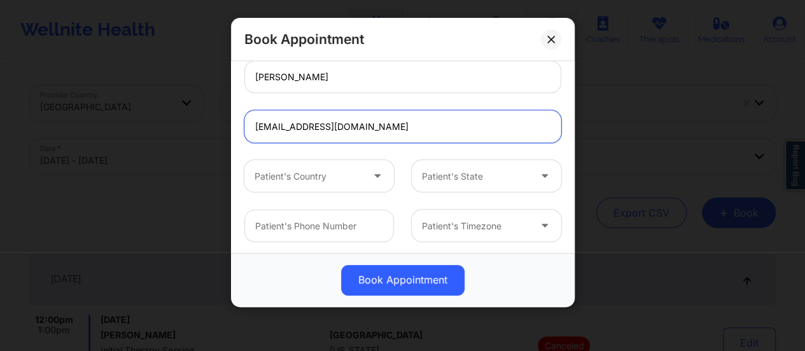
scroll to position [400, 0]
type input "[EMAIL_ADDRESS][DOMAIN_NAME]"
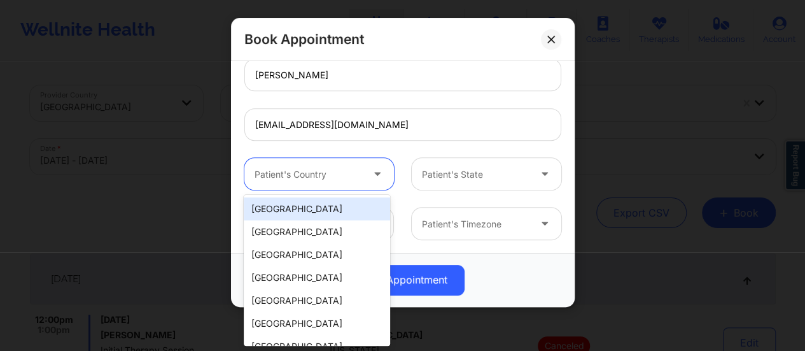
click at [294, 180] on div at bounding box center [309, 174] width 108 height 15
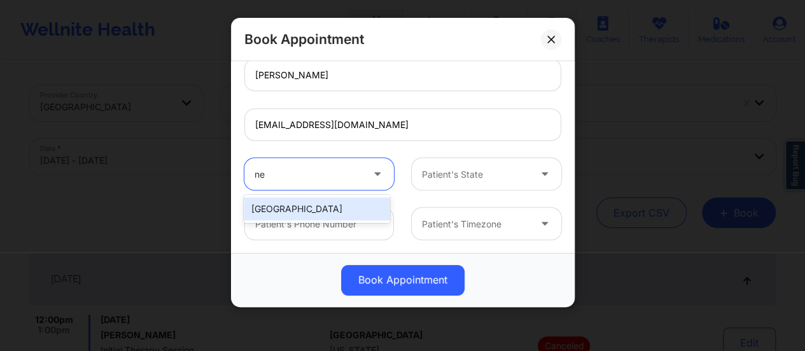
type input "n"
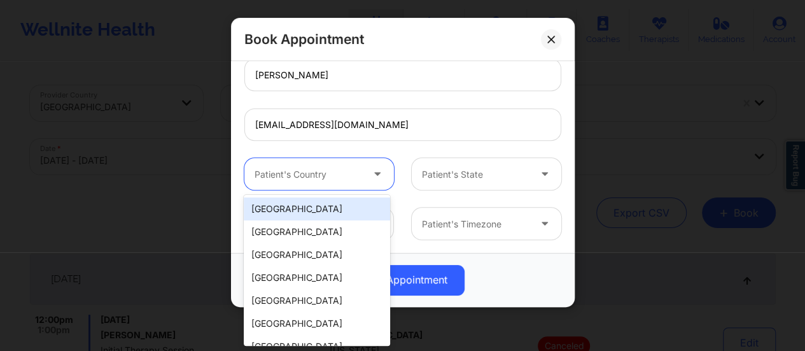
click at [324, 211] on div "[GEOGRAPHIC_DATA]" at bounding box center [317, 208] width 146 height 23
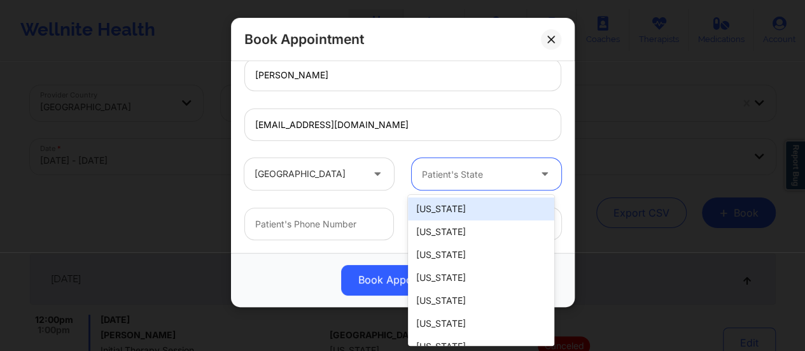
click at [470, 174] on div at bounding box center [476, 174] width 108 height 15
type input "new"
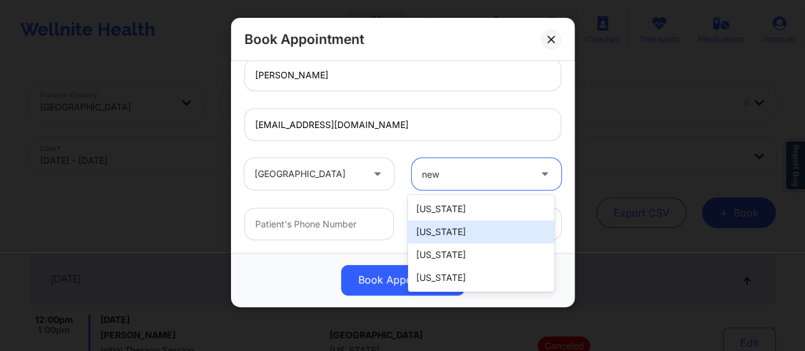
click at [463, 232] on div "[US_STATE]" at bounding box center [481, 231] width 146 height 23
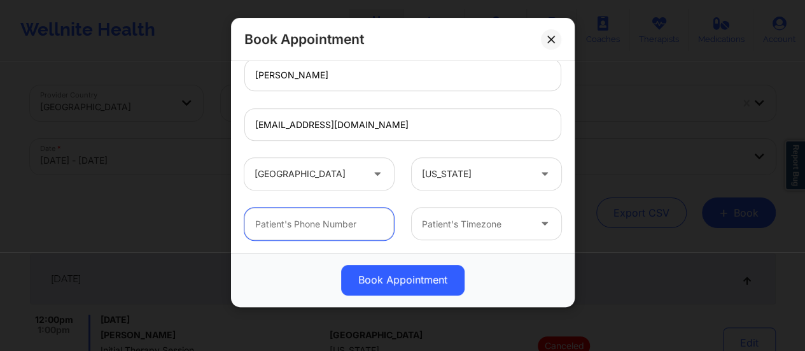
click at [351, 226] on input "text" at bounding box center [319, 223] width 150 height 32
paste input "[PHONE_NUMBER]"
type input "[PHONE_NUMBER]"
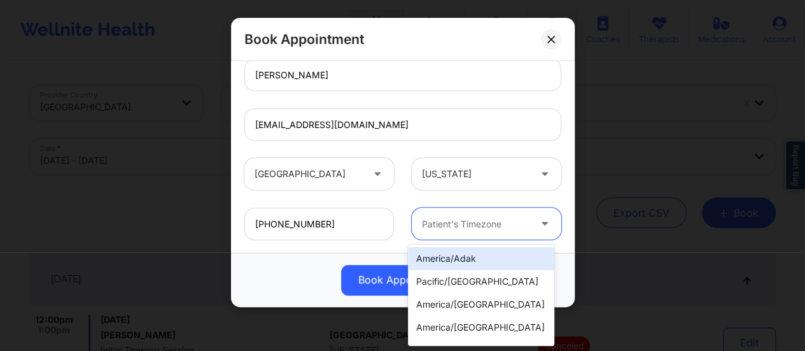
click at [500, 232] on div "Patient's Timezone" at bounding box center [471, 223] width 119 height 32
type input "new"
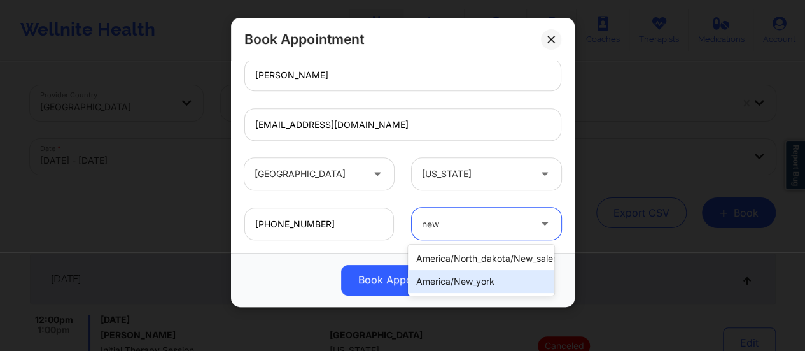
click at [500, 279] on div "america/new_york" at bounding box center [481, 281] width 146 height 23
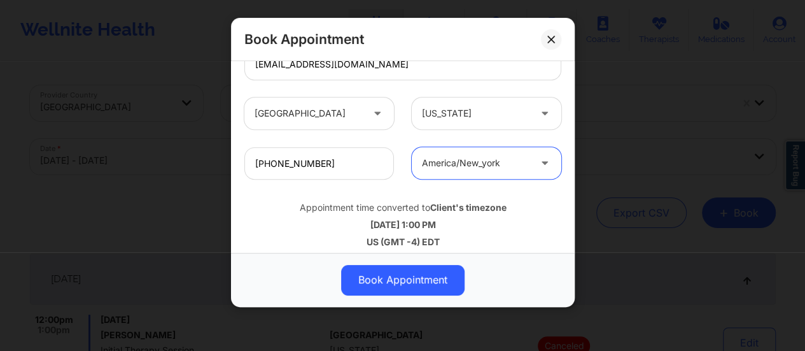
scroll to position [468, 0]
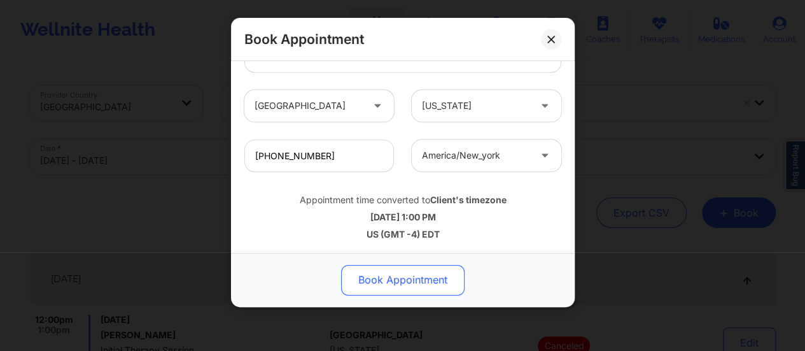
click at [419, 286] on button "Book Appointment" at bounding box center [402, 280] width 123 height 31
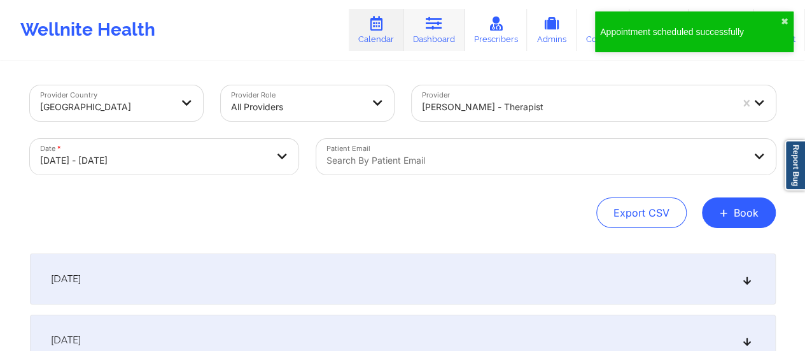
click at [451, 30] on link "Dashboard" at bounding box center [434, 30] width 61 height 42
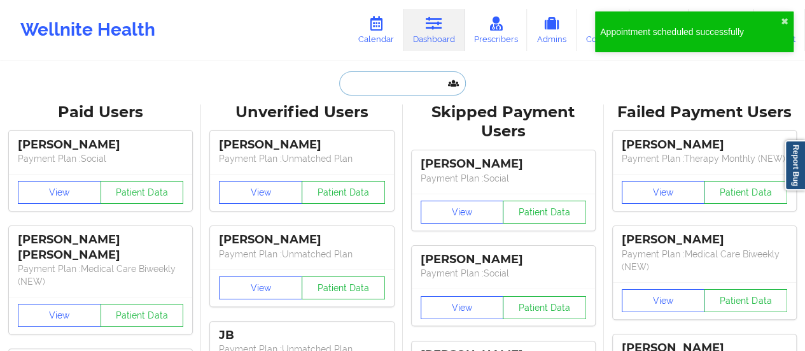
click at [418, 85] on input "text" at bounding box center [402, 83] width 126 height 24
paste input "[EMAIL_ADDRESS][DOMAIN_NAME]"
type input "[EMAIL_ADDRESS][DOMAIN_NAME]"
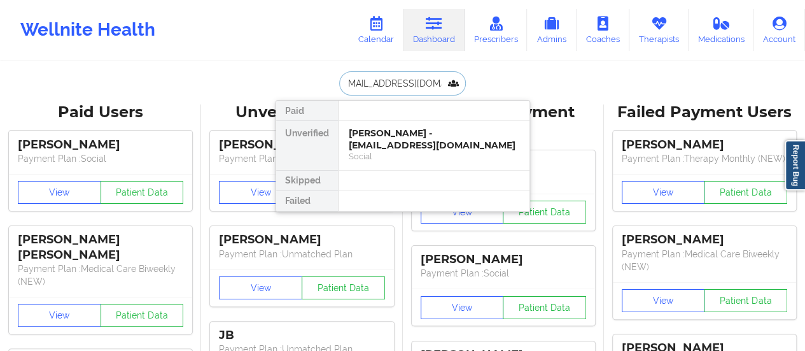
click at [408, 150] on div "[PERSON_NAME] - [EMAIL_ADDRESS][DOMAIN_NAME]" at bounding box center [434, 139] width 171 height 24
